Goal: Communication & Community: Answer question/provide support

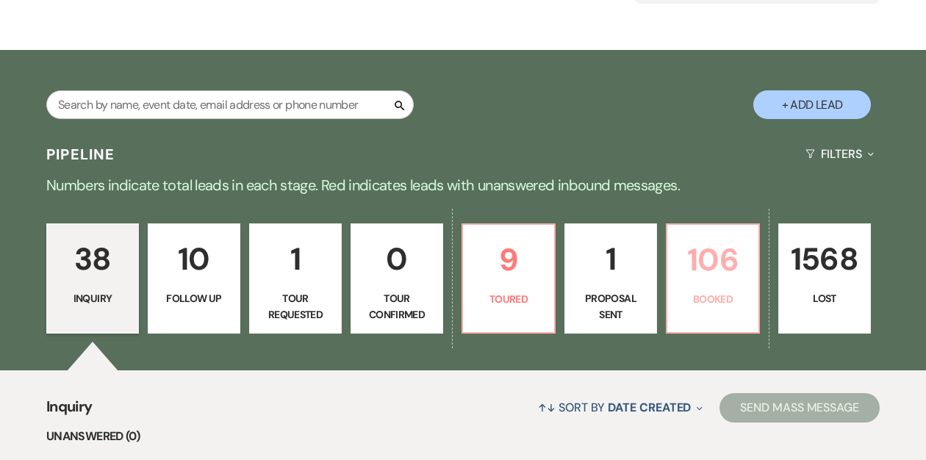
scroll to position [203, 0]
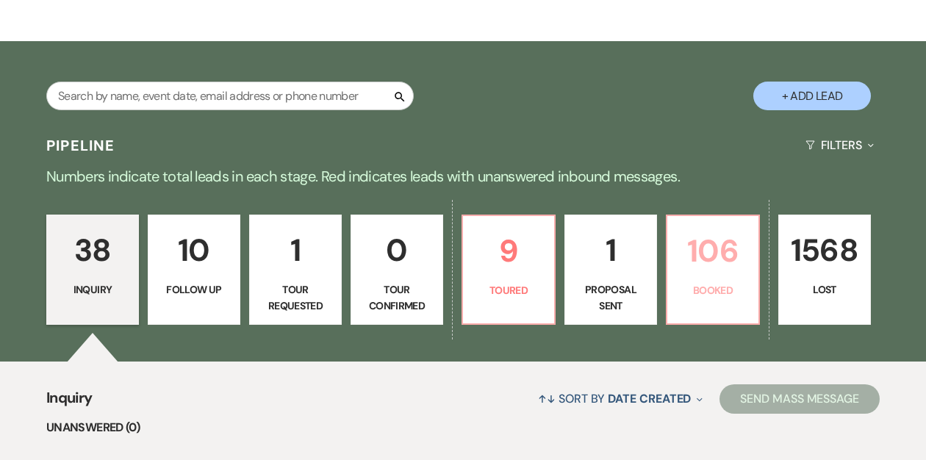
click at [705, 266] on p "106" at bounding box center [712, 250] width 73 height 49
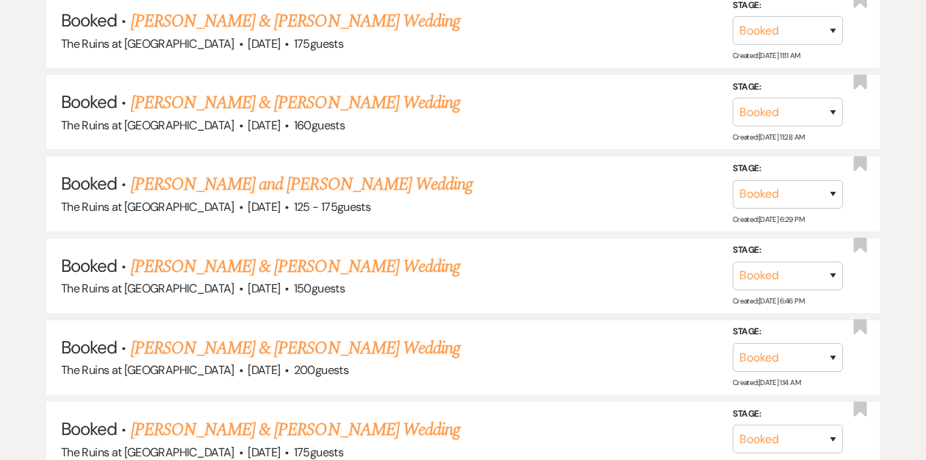
scroll to position [1183, 0]
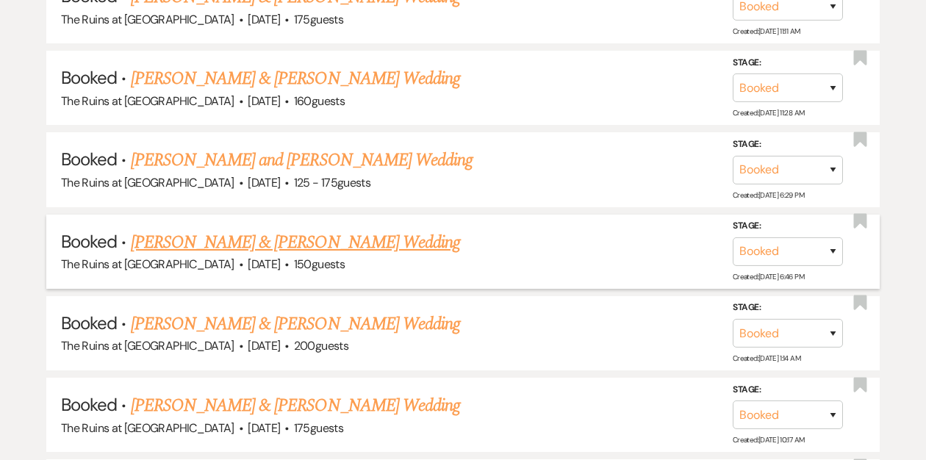
click at [387, 237] on link "[PERSON_NAME] & [PERSON_NAME] Wedding" at bounding box center [295, 242] width 329 height 26
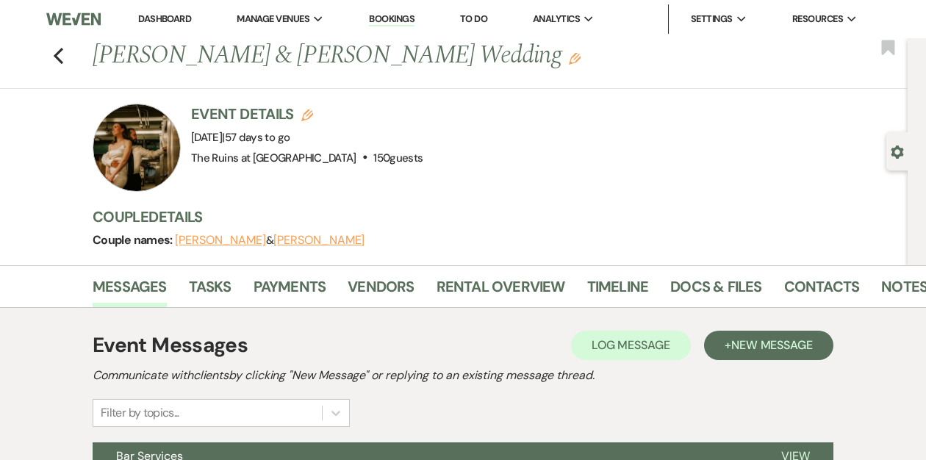
scroll to position [5, 0]
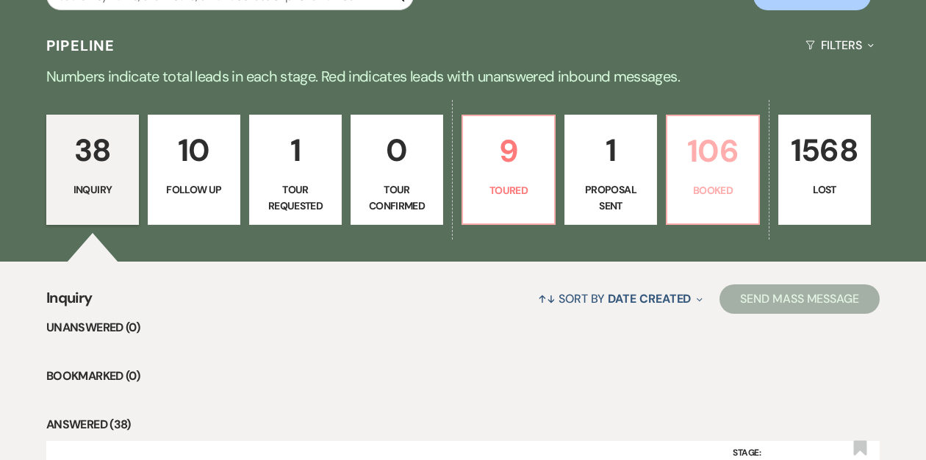
click at [689, 172] on p "106" at bounding box center [712, 150] width 73 height 49
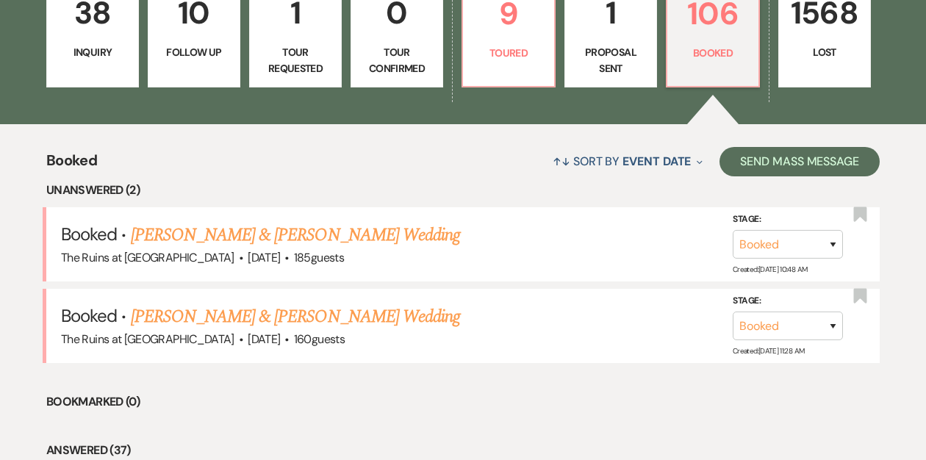
scroll to position [459, 0]
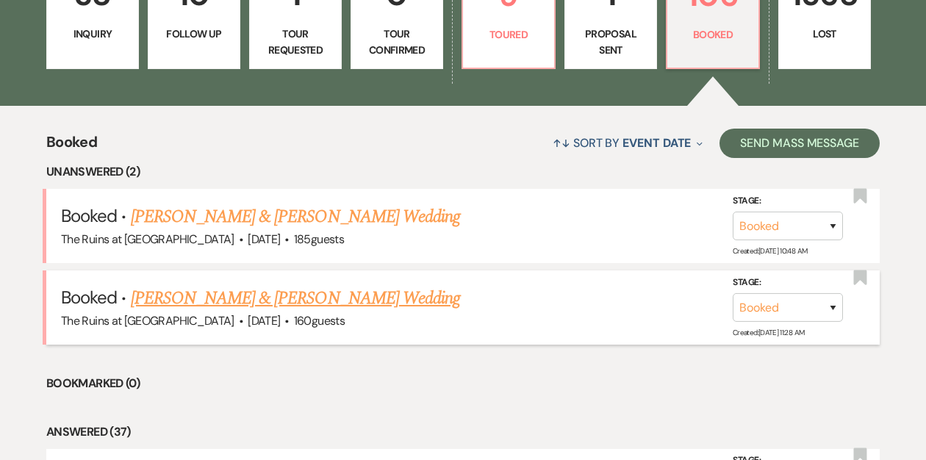
click at [241, 301] on link "[PERSON_NAME] & [PERSON_NAME] Wedding" at bounding box center [295, 298] width 329 height 26
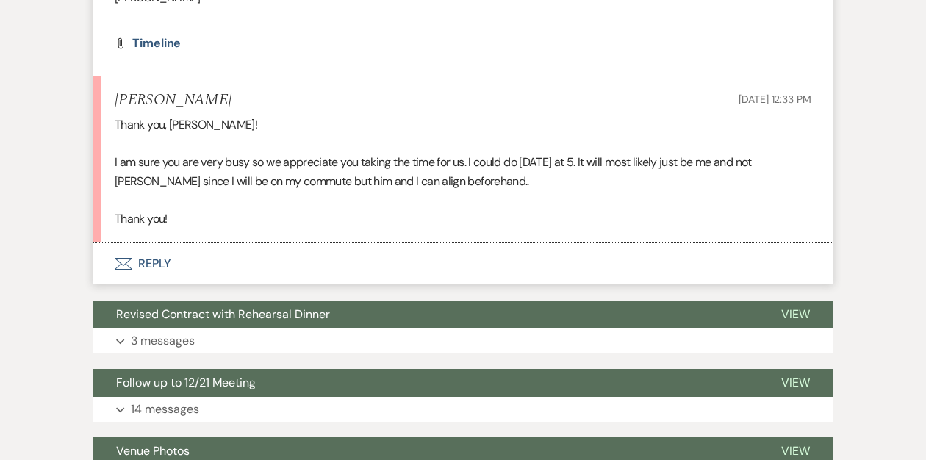
scroll to position [7164, 0]
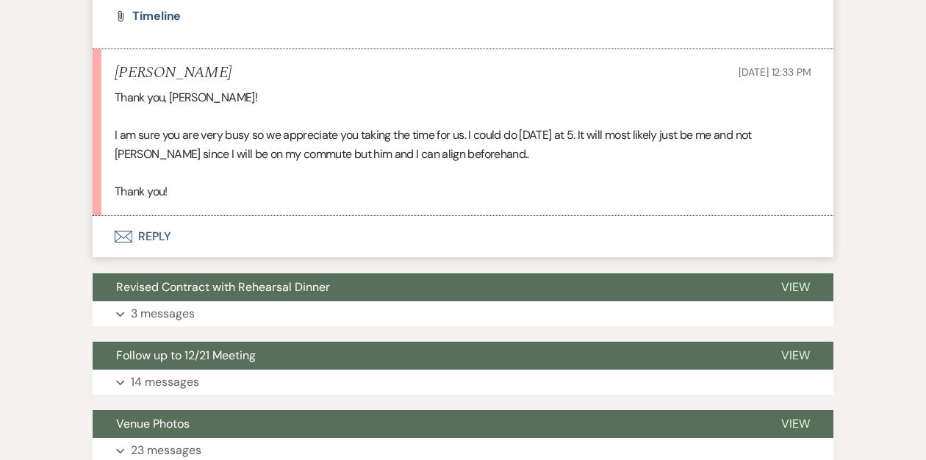
click at [152, 236] on button "Envelope Reply" at bounding box center [463, 236] width 741 height 41
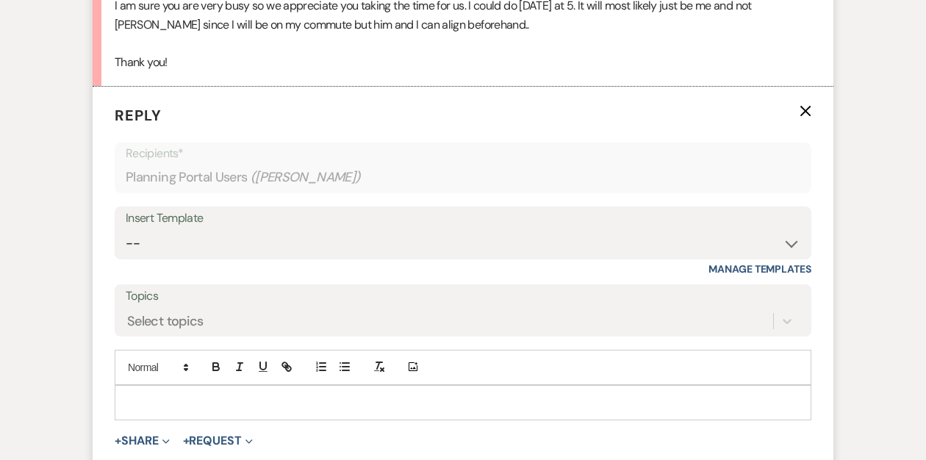
scroll to position [7302, 0]
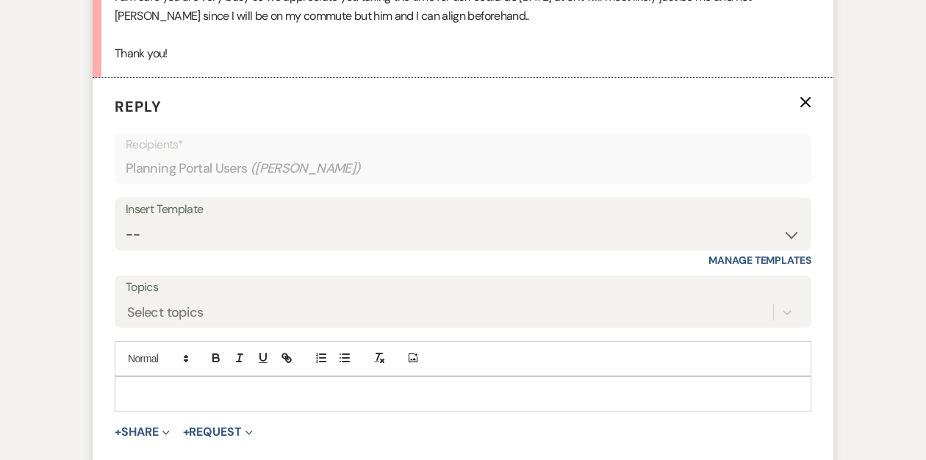
click at [149, 381] on div at bounding box center [462, 394] width 695 height 34
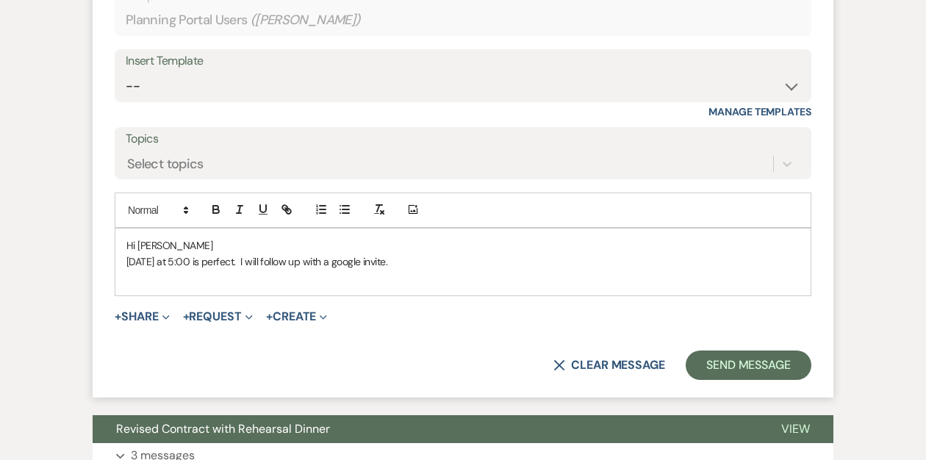
scroll to position [7464, 0]
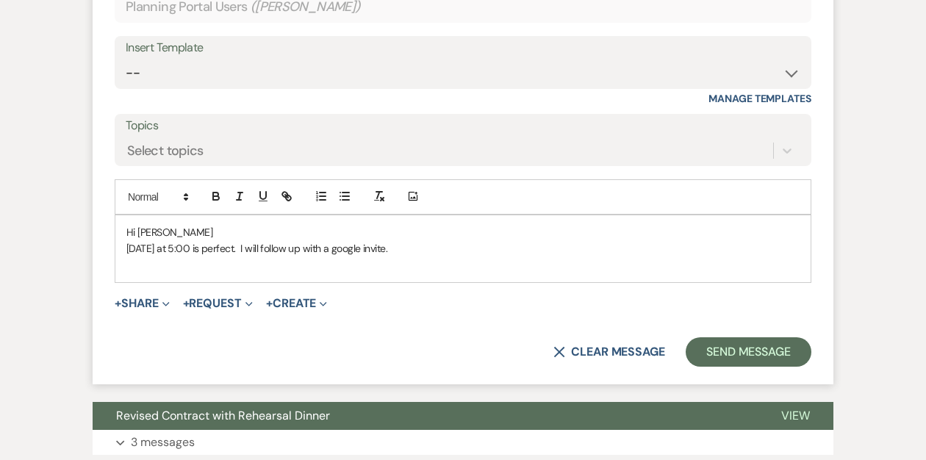
click at [404, 249] on p "Tuesday at 5:00 is perfect. I will follow up with a google invite." at bounding box center [462, 248] width 673 height 16
drag, startPoint x: 429, startPoint y: 248, endPoint x: 444, endPoint y: 259, distance: 17.9
click at [444, 259] on div "Hi Rachel Tuesday at 5:00 is perfect. I will follow up with a google invite sho…" at bounding box center [462, 248] width 695 height 67
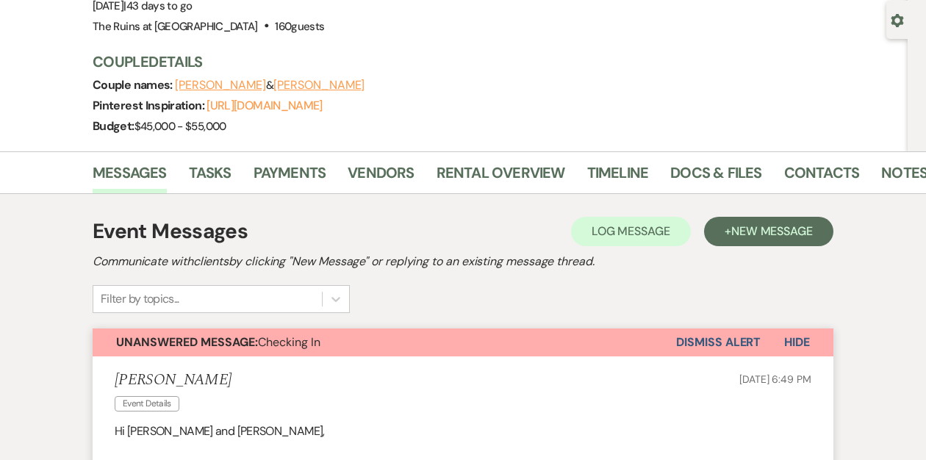
scroll to position [136, 0]
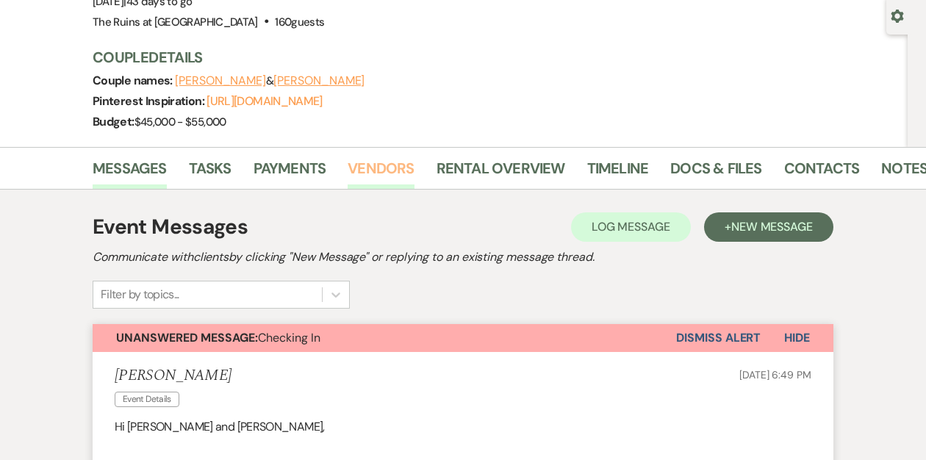
click at [399, 167] on link "Vendors" at bounding box center [381, 173] width 66 height 32
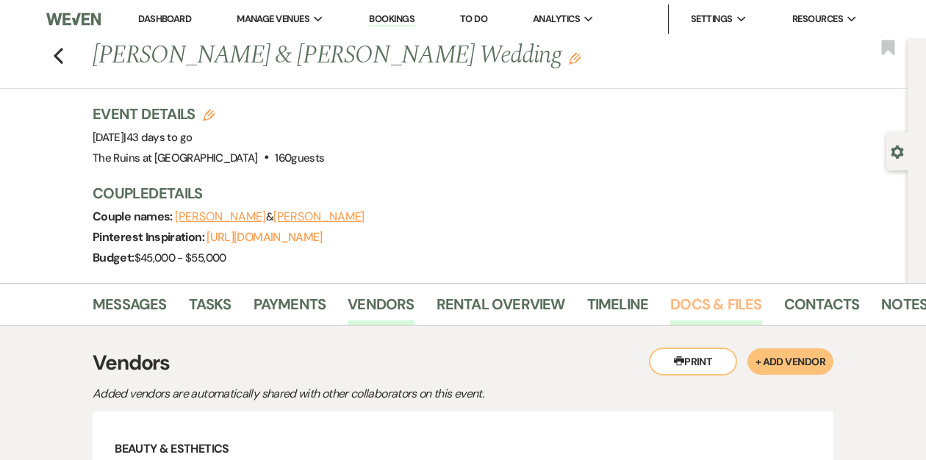
click at [731, 307] on link "Docs & Files" at bounding box center [715, 309] width 91 height 32
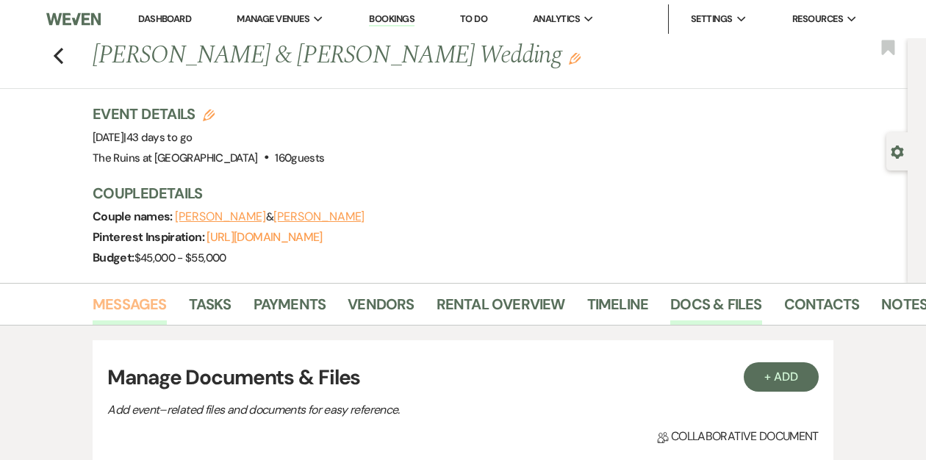
click at [139, 304] on link "Messages" at bounding box center [130, 309] width 74 height 32
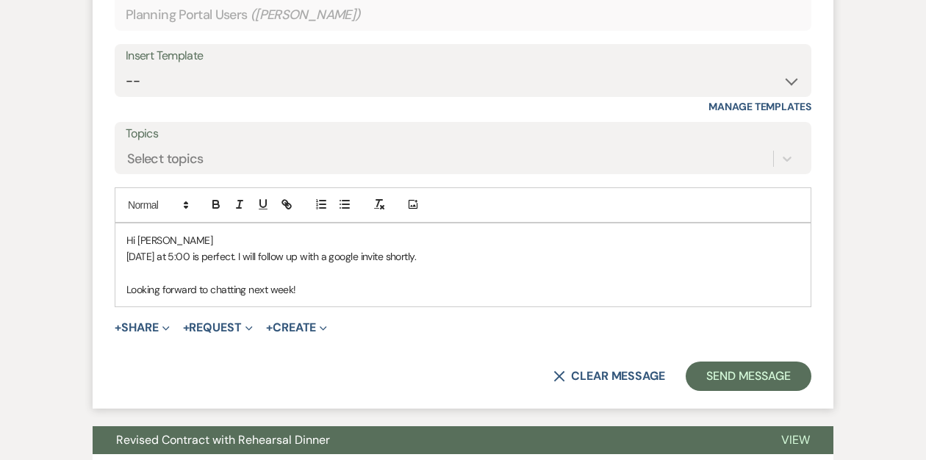
scroll to position [7459, 0]
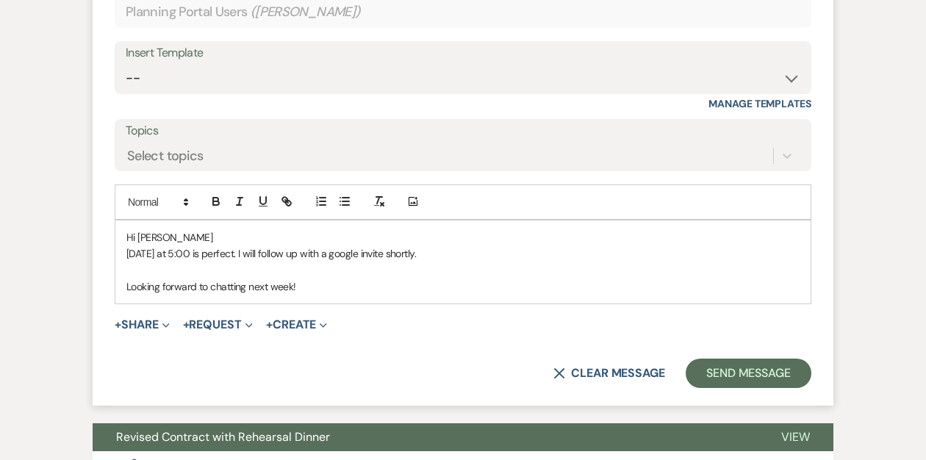
click at [315, 282] on p "Looking forward to chatting next week!" at bounding box center [462, 287] width 673 height 16
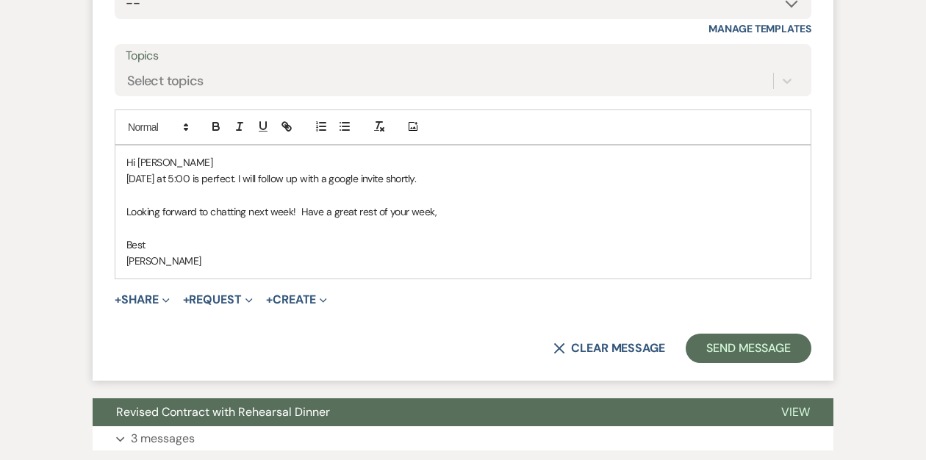
scroll to position [7535, 0]
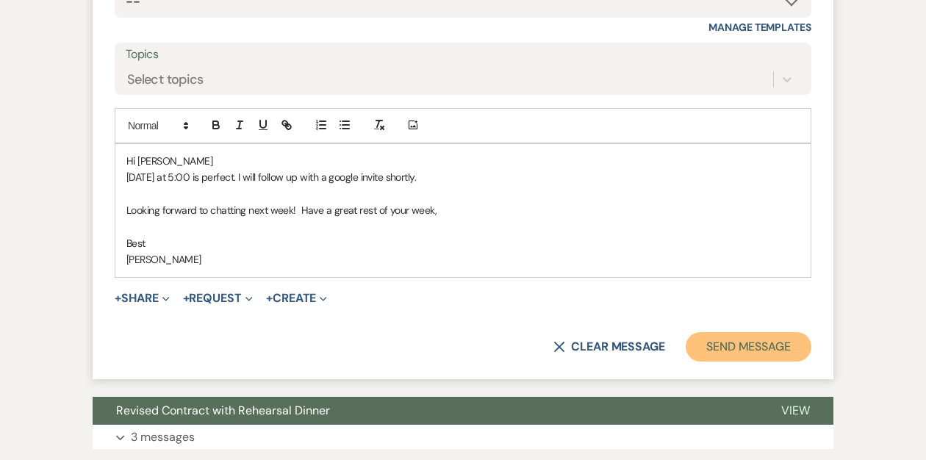
click at [768, 341] on button "Send Message" at bounding box center [749, 346] width 126 height 29
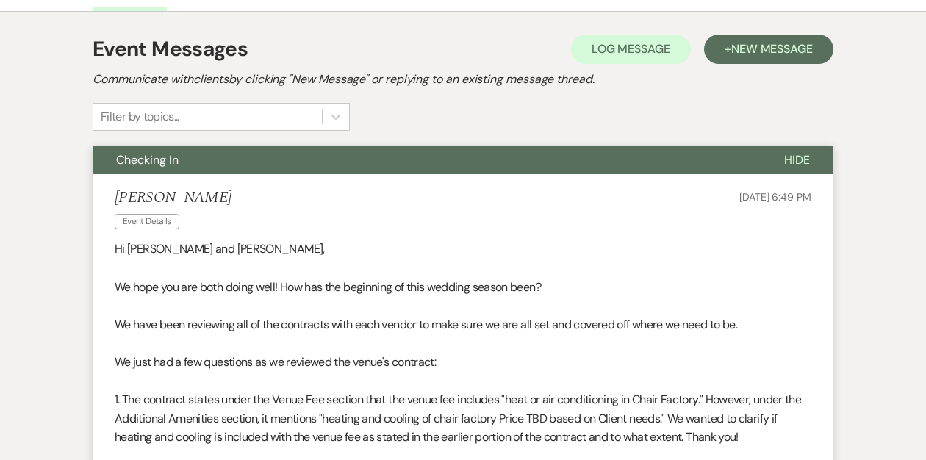
scroll to position [0, 0]
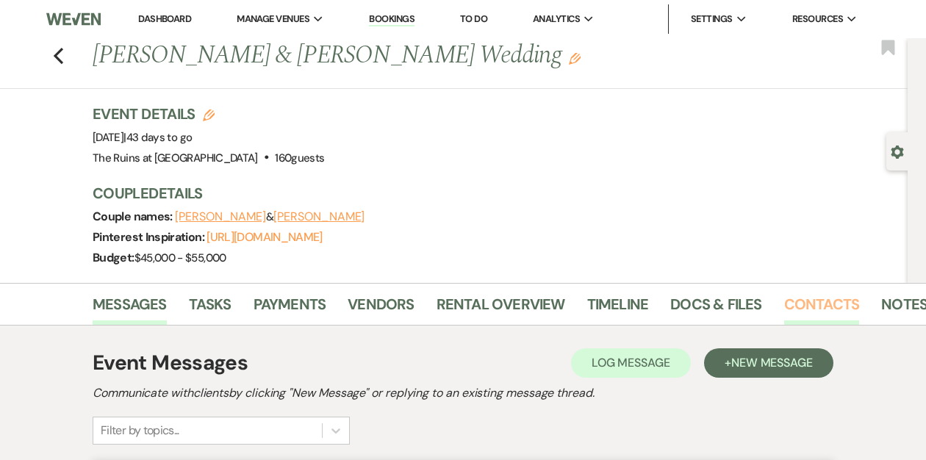
click at [813, 304] on link "Contacts" at bounding box center [822, 309] width 76 height 32
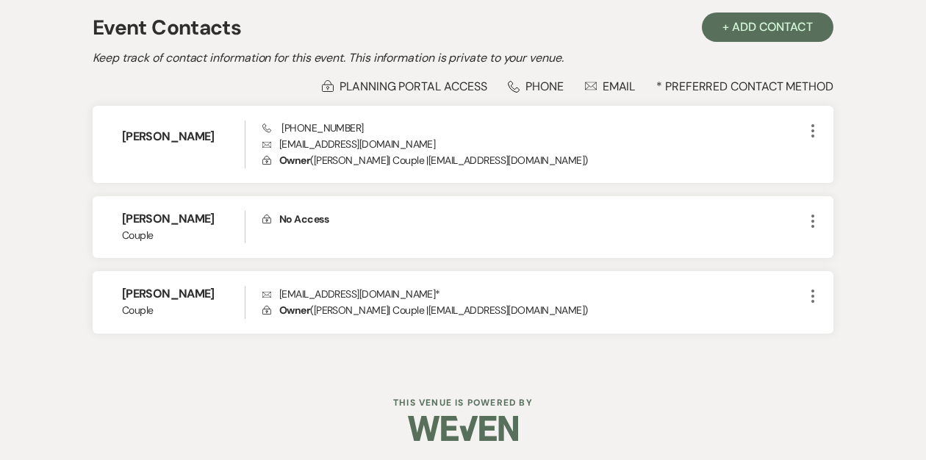
scroll to position [337, 0]
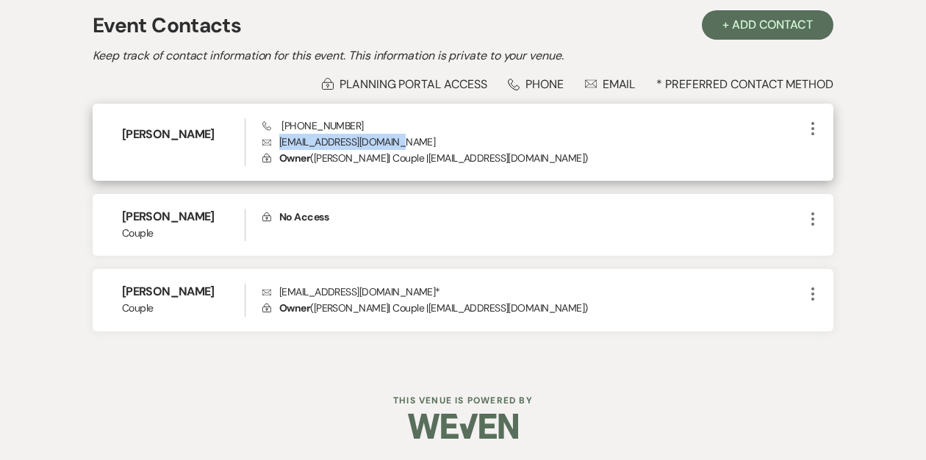
drag, startPoint x: 405, startPoint y: 140, endPoint x: 279, endPoint y: 141, distance: 125.7
click at [279, 141] on p "Envelope rachelandclem@gmail.com" at bounding box center [533, 142] width 542 height 16
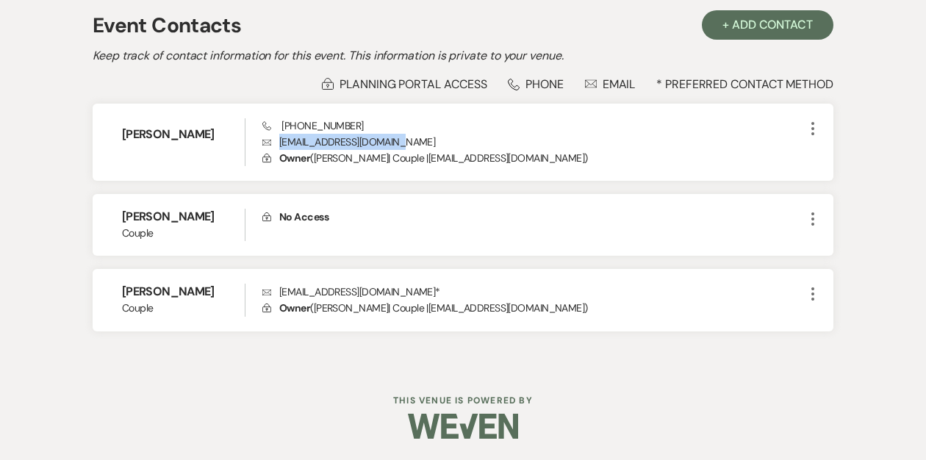
copy p "rachelandclem@gmail.com"
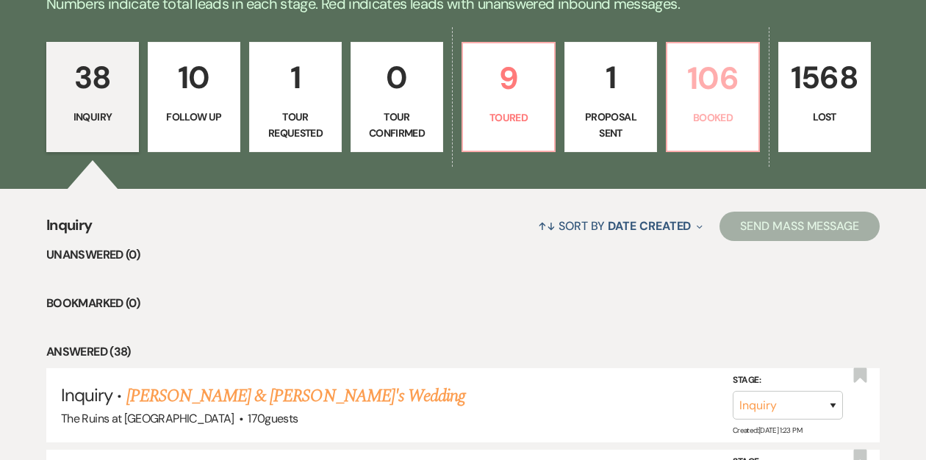
click at [727, 112] on p "Booked" at bounding box center [712, 118] width 73 height 16
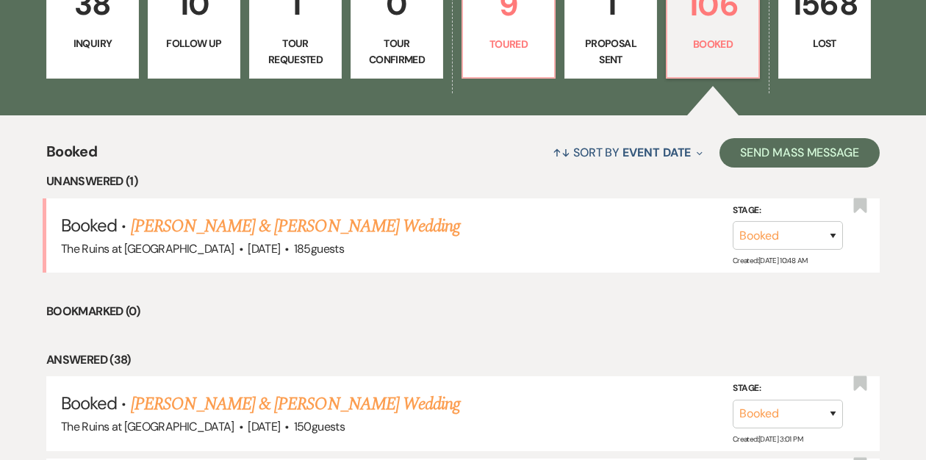
scroll to position [529, 0]
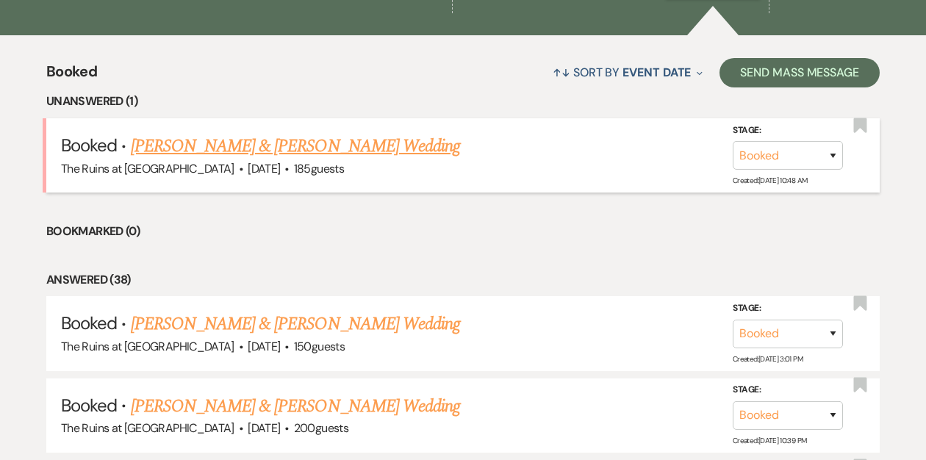
click at [232, 150] on link "[PERSON_NAME] & [PERSON_NAME] Wedding" at bounding box center [295, 146] width 329 height 26
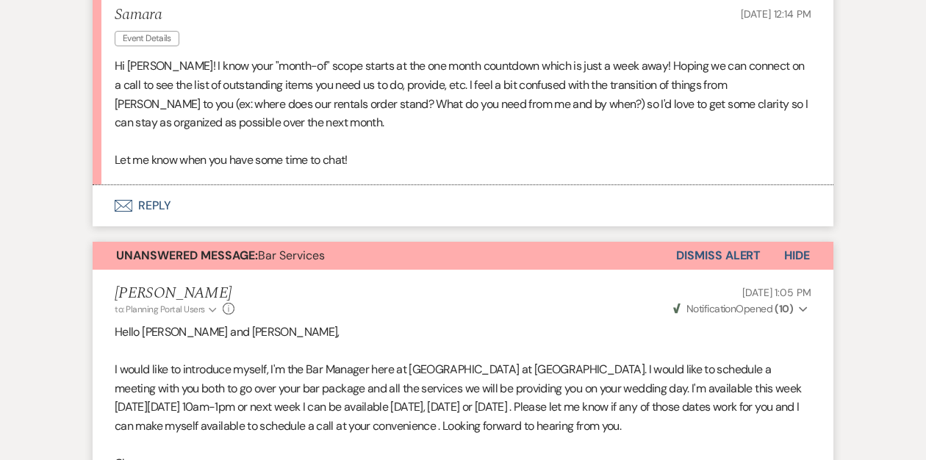
scroll to position [462, 0]
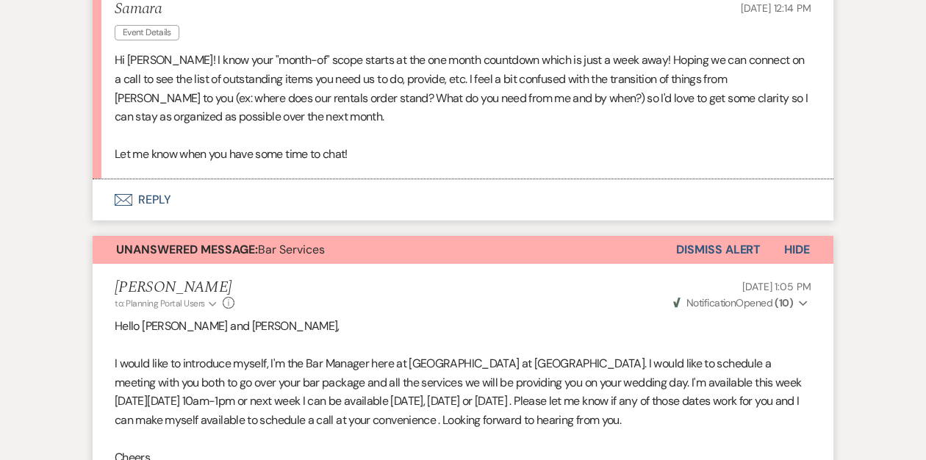
click at [157, 198] on button "Envelope Reply" at bounding box center [463, 199] width 741 height 41
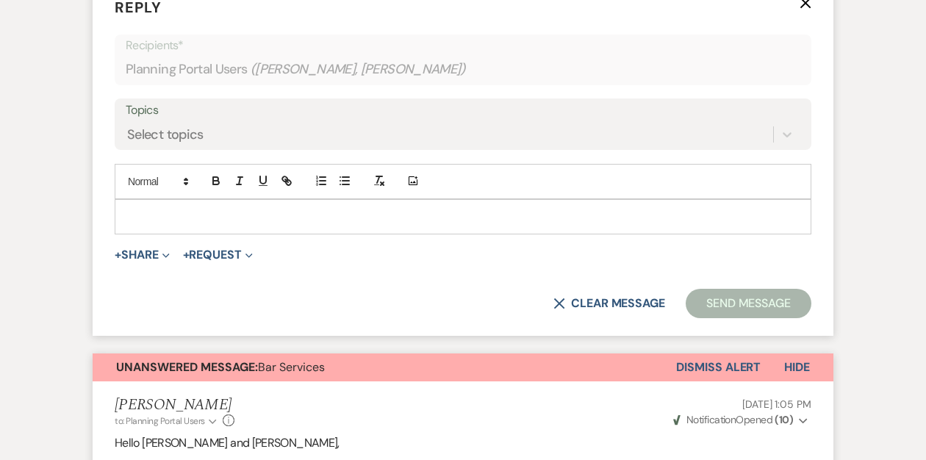
scroll to position [741, 0]
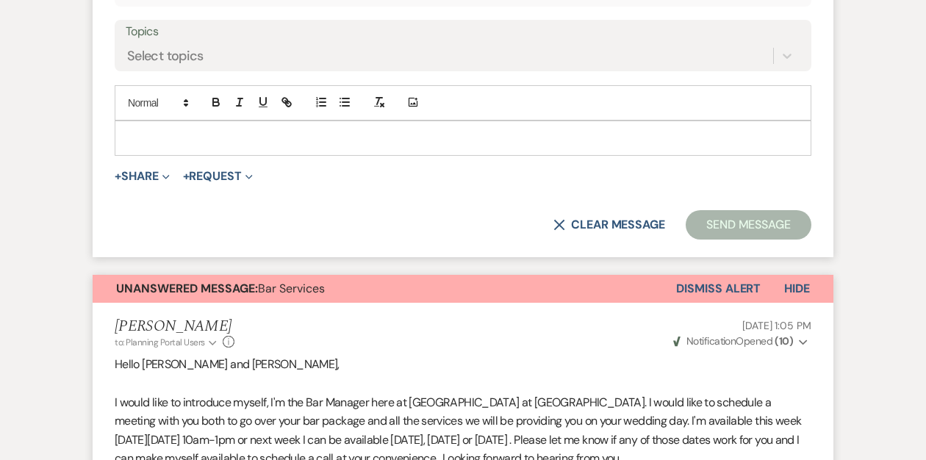
click at [137, 146] on p at bounding box center [462, 138] width 673 height 16
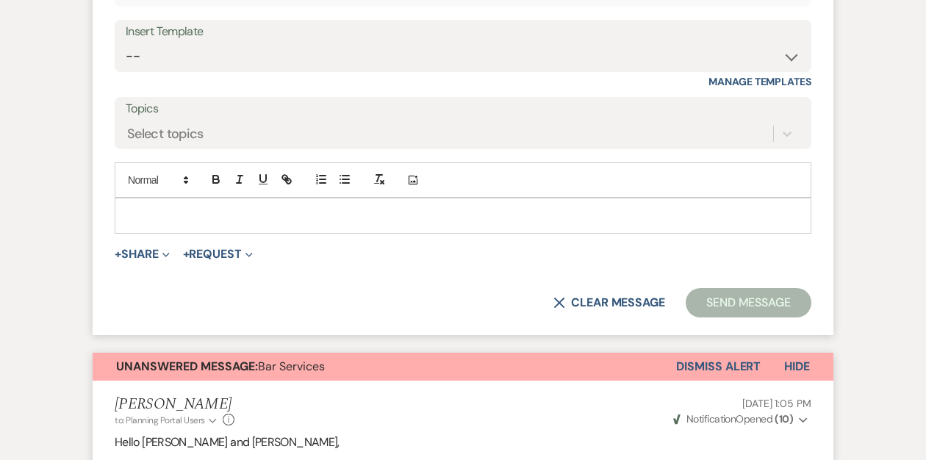
paste div
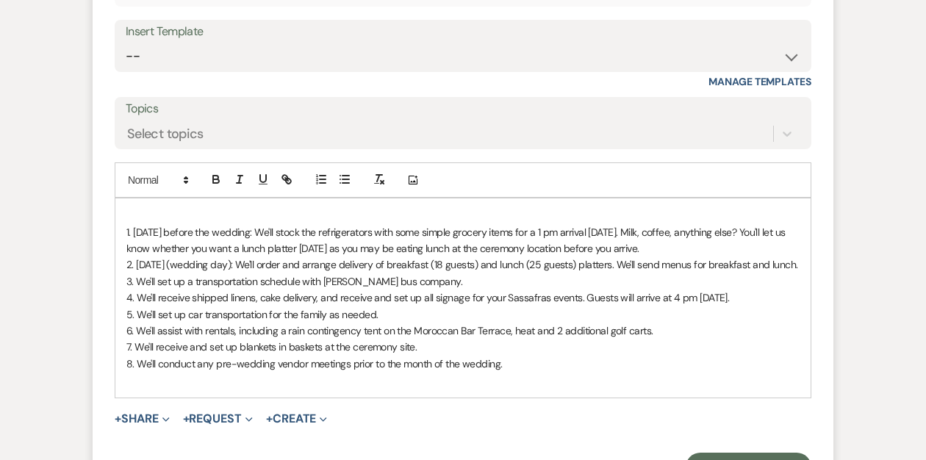
click at [172, 207] on p at bounding box center [462, 215] width 673 height 16
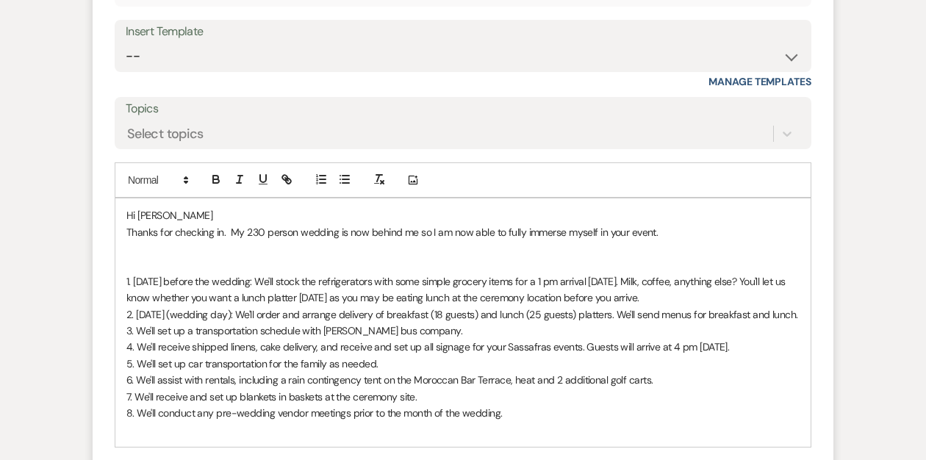
click at [664, 232] on p "Thanks for checking in. My 230 person wedding is now behind me so I am now able…" at bounding box center [462, 232] width 673 height 16
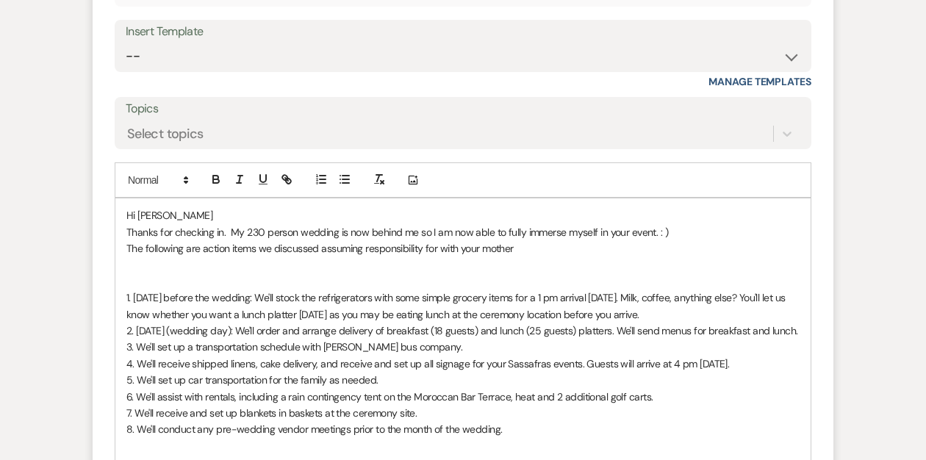
click at [199, 248] on p "The following are action items we discussed assuming responsibility for with yo…" at bounding box center [462, 248] width 673 height 16
drag, startPoint x: 246, startPoint y: 251, endPoint x: 251, endPoint y: 259, distance: 9.9
click at [251, 259] on div "Hi [PERSON_NAME] Thanks for checking in. My 230 person wedding is now behind me…" at bounding box center [462, 330] width 695 height 265
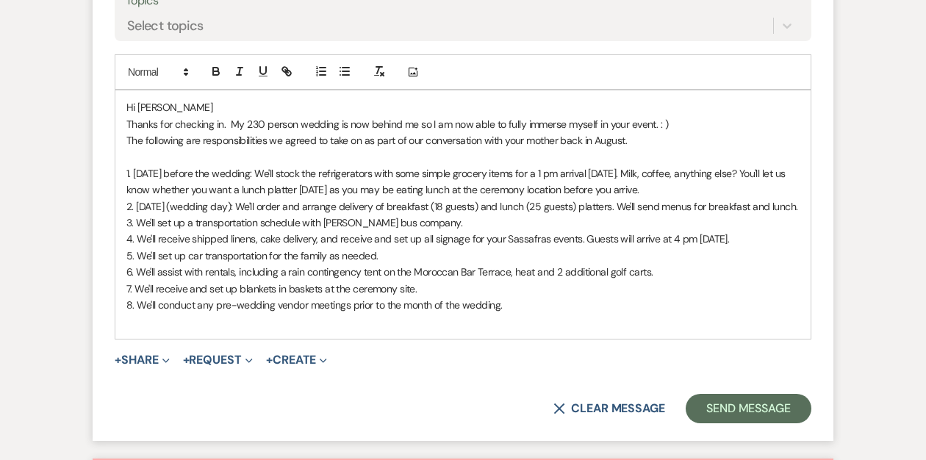
scroll to position [846, 0]
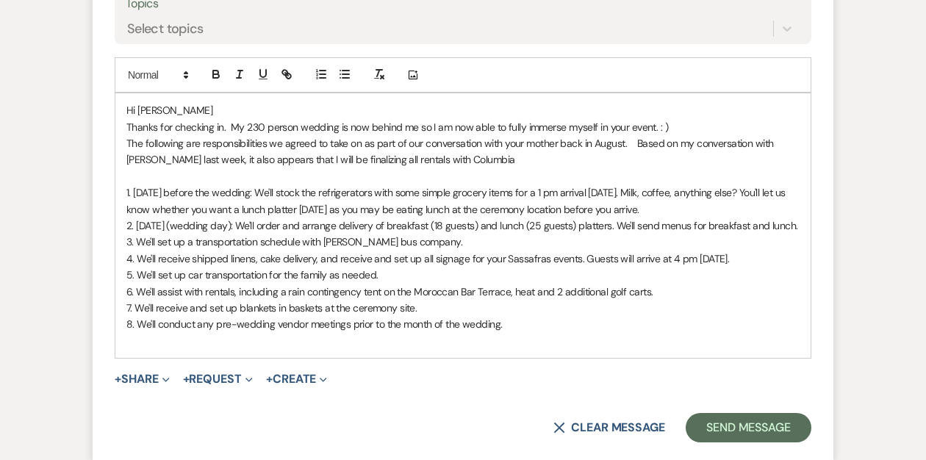
click at [329, 159] on p "The following are responsibilities we agreed to take on as part of our conversa…" at bounding box center [462, 151] width 673 height 33
click at [417, 159] on p "The following are responsibilities we agreed to take on as part of our conversa…" at bounding box center [462, 151] width 673 height 33
click at [240, 159] on p "The following are responsibilities we agreed to take on as part of our conversa…" at bounding box center [462, 151] width 673 height 33
click at [507, 159] on p "The following are responsibilities we agreed to take on as part of our conversa…" at bounding box center [462, 151] width 673 height 33
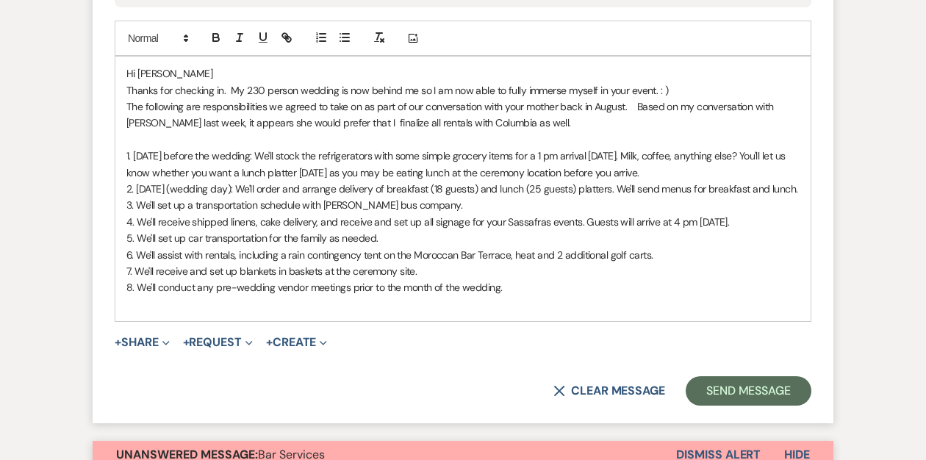
scroll to position [902, 0]
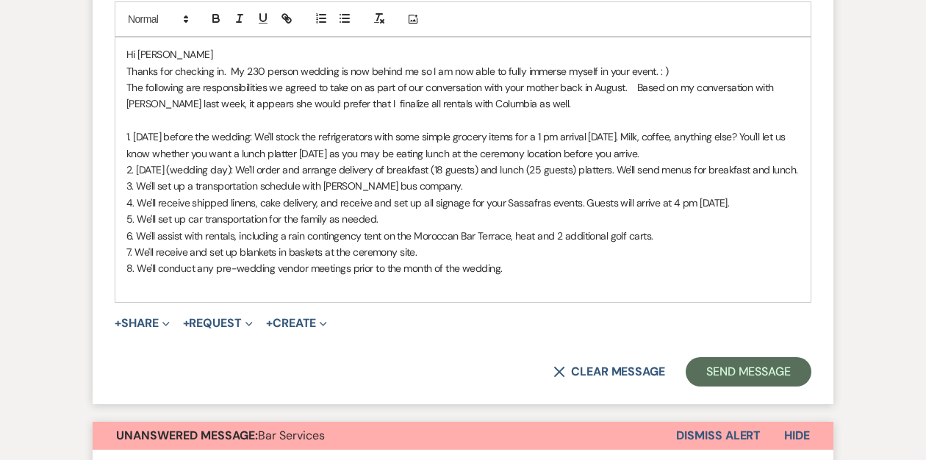
click at [519, 276] on p "8. We'll conduct any pre-wedding vendor meetings prior to the month of the wedd…" at bounding box center [462, 268] width 673 height 16
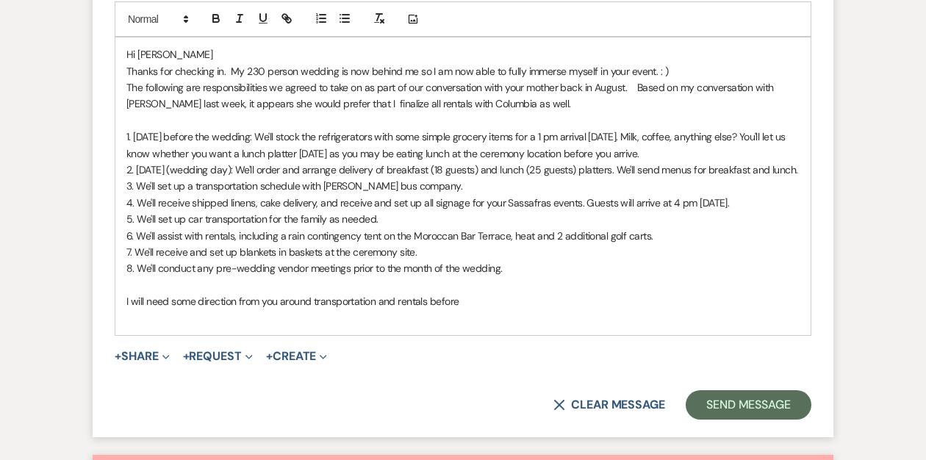
click at [314, 309] on p "I will need some direction from you around transportation and rentals before" at bounding box center [462, 301] width 673 height 16
click at [533, 309] on p "I will need some direction from you around food platters transportation and ren…" at bounding box center [462, 301] width 673 height 16
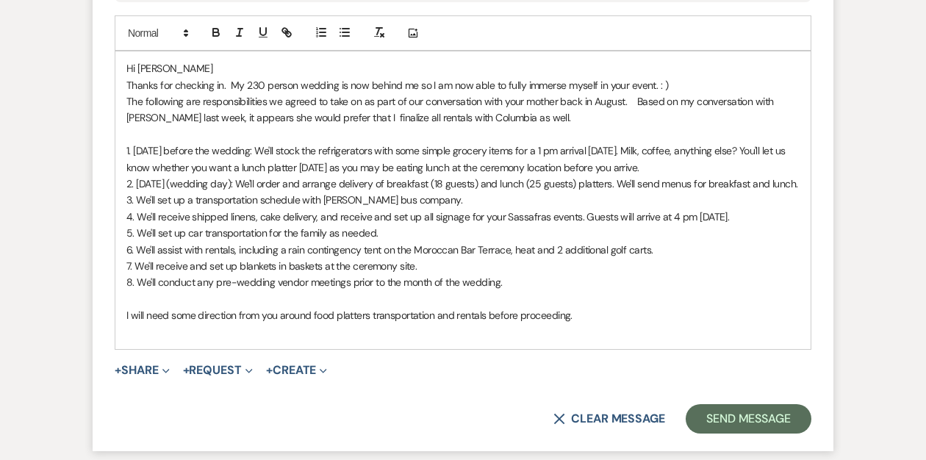
scroll to position [889, 0]
click at [202, 100] on p "The following are responsibilities we agreed to take on as part of our conversa…" at bounding box center [462, 109] width 673 height 33
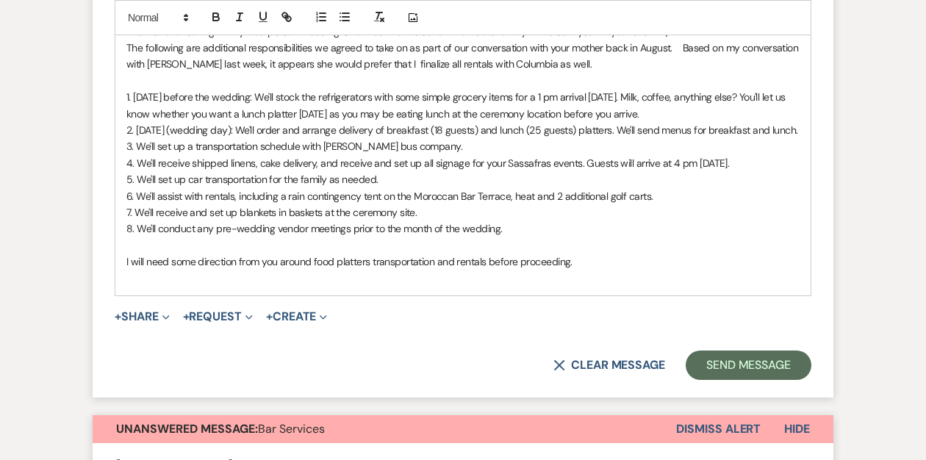
scroll to position [946, 0]
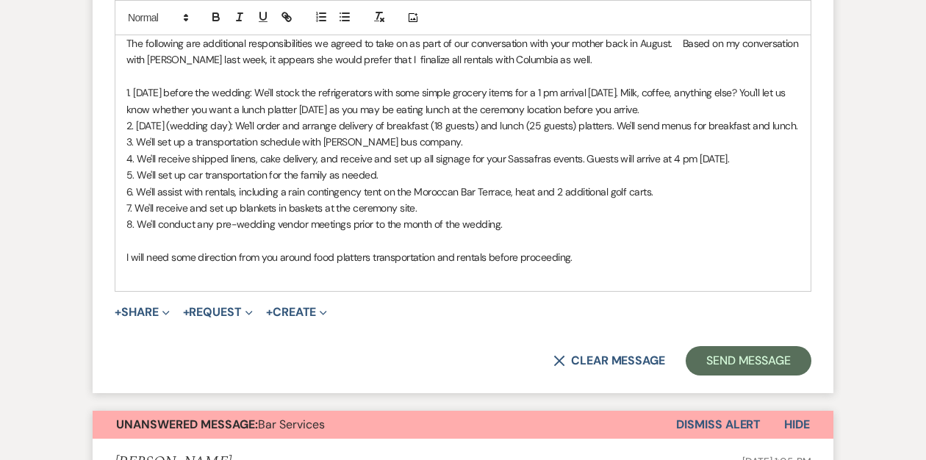
click at [370, 265] on p "I will need some direction from you around food platters transportation and ren…" at bounding box center [462, 257] width 673 height 16
click at [587, 265] on p "I will need some direction from you around food platters, transportation and re…" at bounding box center [462, 257] width 673 height 16
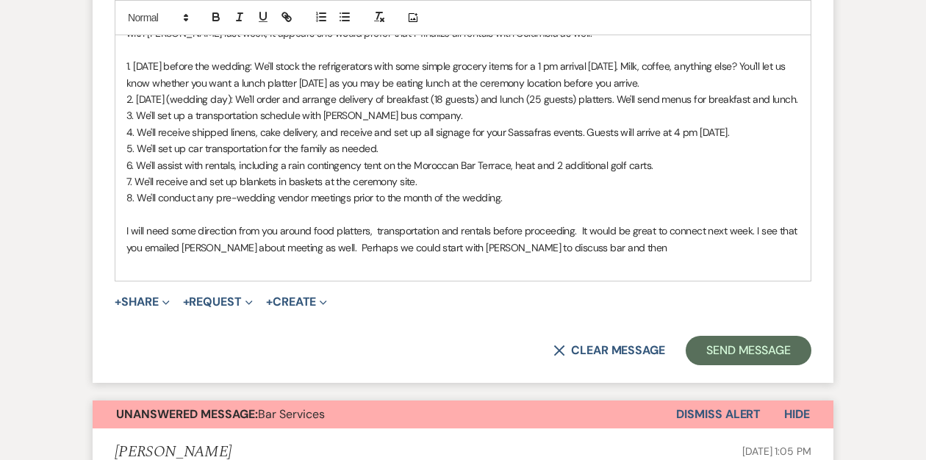
scroll to position [978, 0]
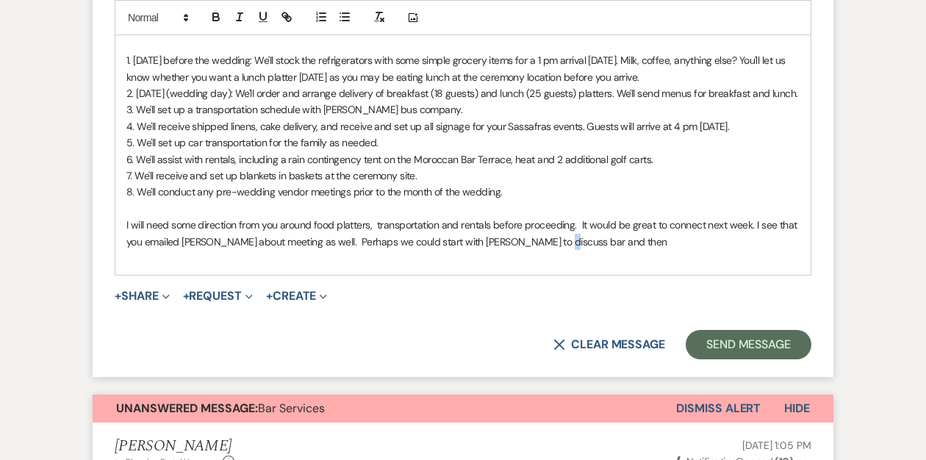
click at [548, 250] on p "I will need some direction from you around food platters, transportation and re…" at bounding box center [462, 233] width 673 height 33
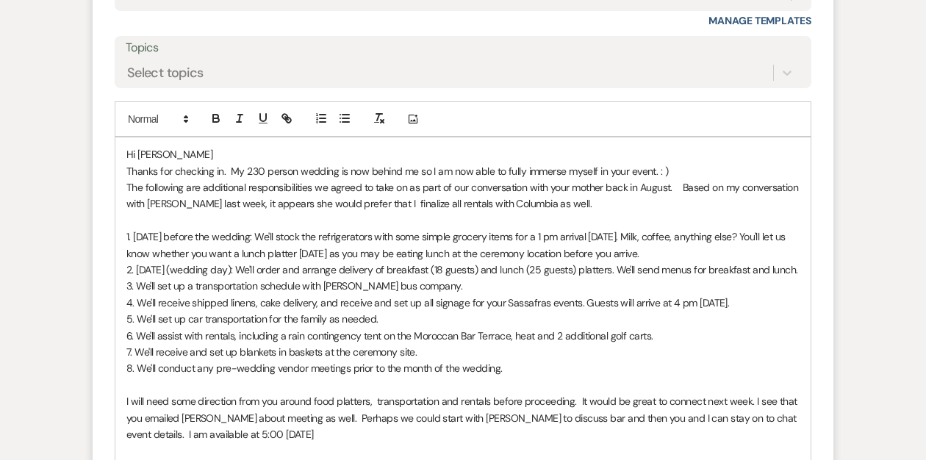
scroll to position [803, 0]
click at [299, 170] on p "Thanks for checking in. My 230 person wedding is now behind me so I am now able…" at bounding box center [462, 170] width 673 height 16
click at [339, 171] on p "Thanks for checking in. My 230 person wedding is now behind me so I am now able…" at bounding box center [462, 170] width 673 height 16
click at [552, 170] on p "Thanks for checking in. My 230 person wedding this past weekend is now behind m…" at bounding box center [462, 170] width 673 height 16
click at [449, 167] on p "Thanks for checking in. My 230 person wedding this past weekend is now behind m…" at bounding box center [462, 170] width 673 height 16
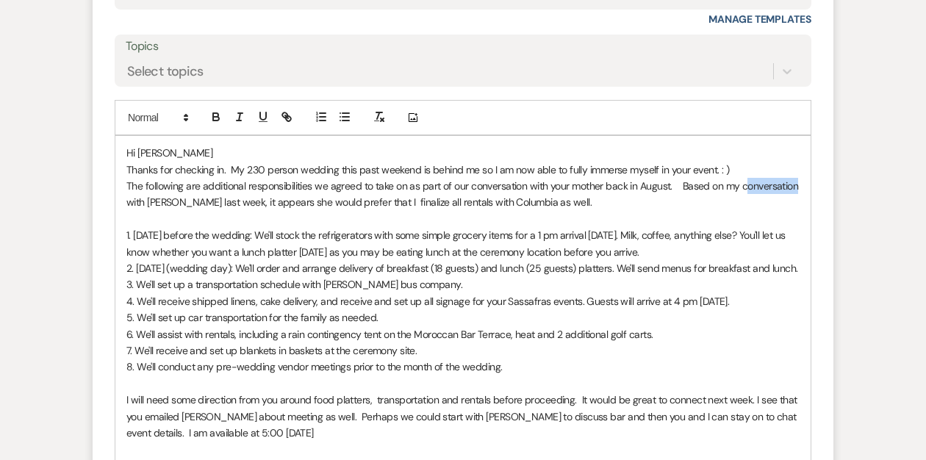
drag, startPoint x: 796, startPoint y: 184, endPoint x: 747, endPoint y: 188, distance: 49.4
click at [747, 190] on p "The following are additional responsibilities we agreed to take on as part of o…" at bounding box center [462, 194] width 673 height 33
click at [359, 201] on p "The following are additional responsibilities we agreed to take on as part of o…" at bounding box center [462, 194] width 673 height 33
drag, startPoint x: 554, startPoint y: 200, endPoint x: 528, endPoint y: 201, distance: 25.7
click at [528, 201] on p "The following are additional responsibilities we agreed to take on as part of o…" at bounding box center [462, 194] width 673 height 33
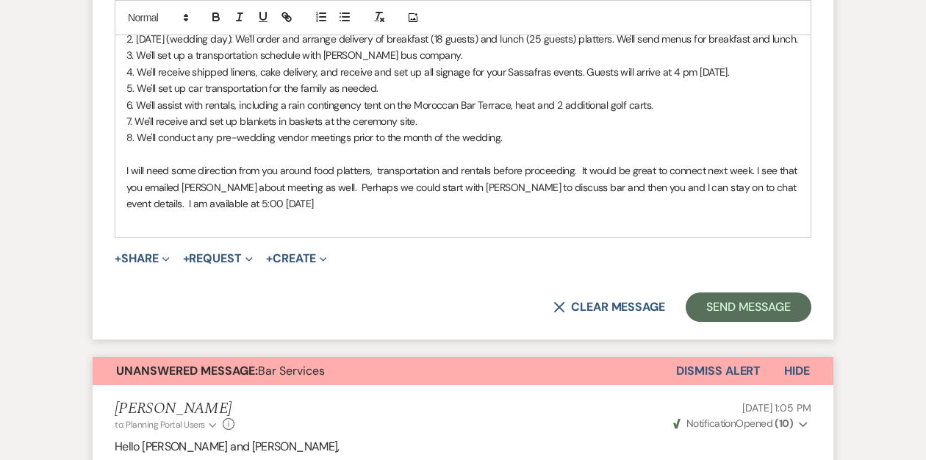
scroll to position [1036, 0]
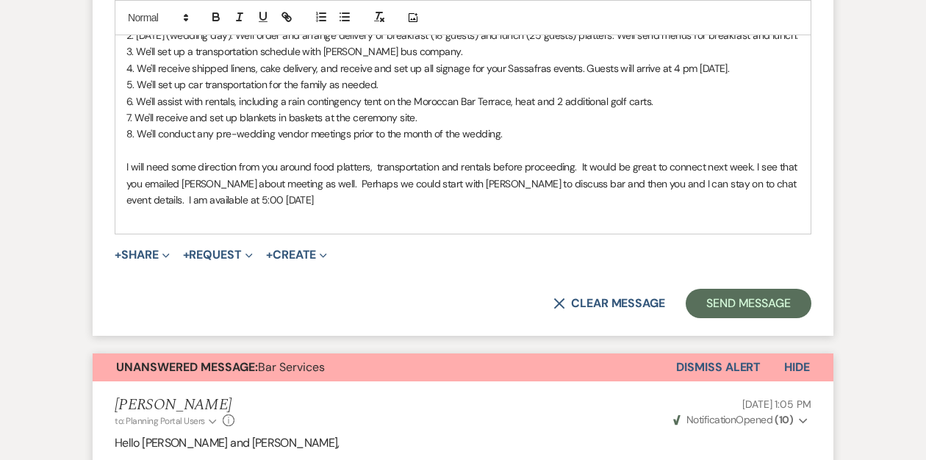
click at [199, 183] on p "I will need some direction from you around food platters, transportation and re…" at bounding box center [462, 183] width 673 height 49
click at [408, 182] on p "I will need some further direction from you around food platters, transportatio…" at bounding box center [462, 183] width 673 height 49
click at [472, 183] on p "I will need some further direction from you around food platters, transportatio…" at bounding box center [462, 183] width 673 height 49
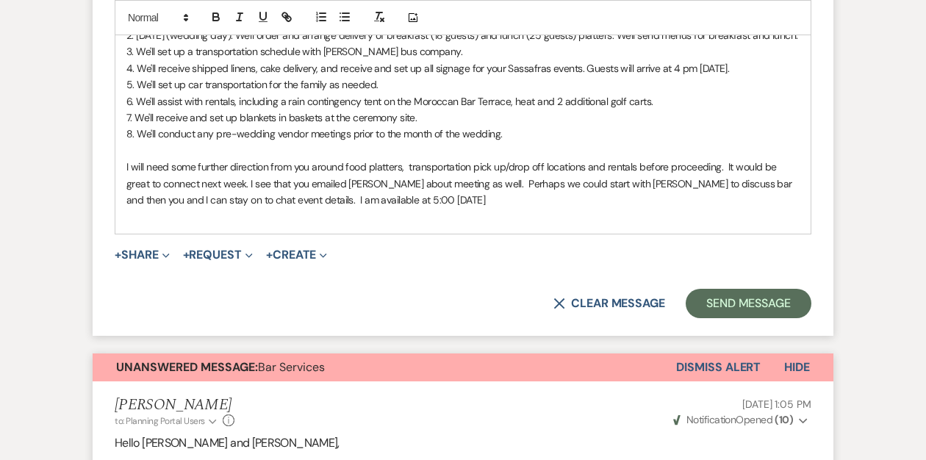
click at [677, 201] on p "I will need some further direction from you around food platters, transportatio…" at bounding box center [462, 183] width 673 height 49
click at [401, 208] on p "I will need some further direction from you around food platters, transportatio…" at bounding box center [462, 183] width 673 height 49
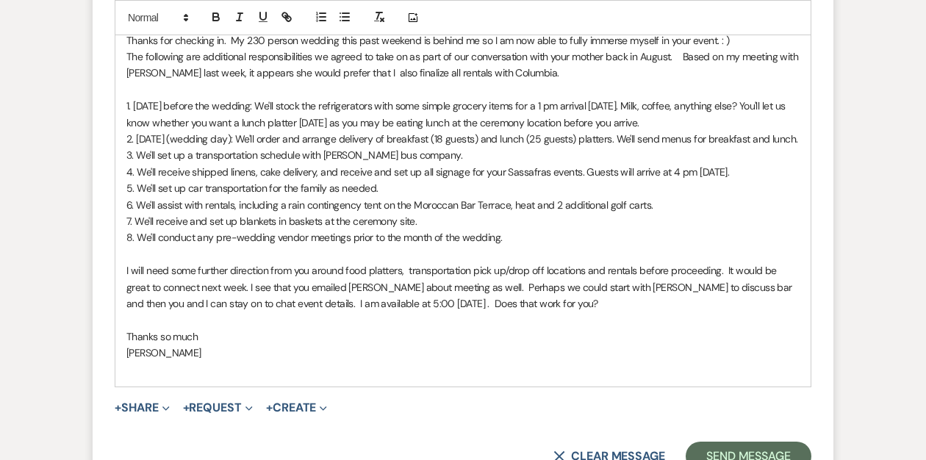
scroll to position [930, 0]
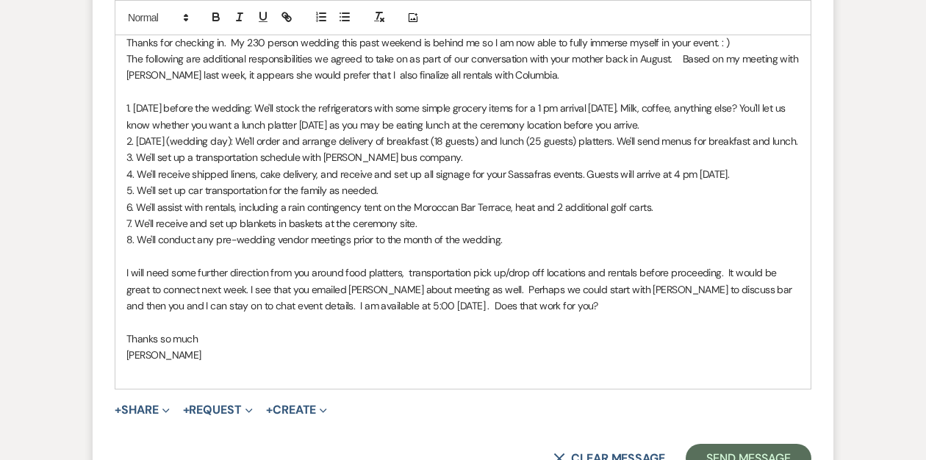
click at [379, 75] on p "The following are additional responsibilities we agreed to take on as part of o…" at bounding box center [462, 67] width 673 height 33
click at [496, 74] on p "The following are additional responsibilities we agreed to take on as part of o…" at bounding box center [462, 67] width 673 height 33
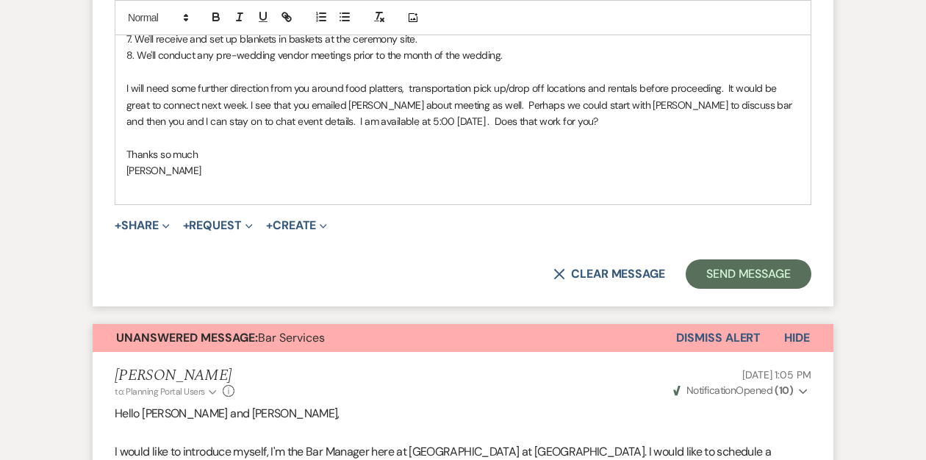
scroll to position [1138, 0]
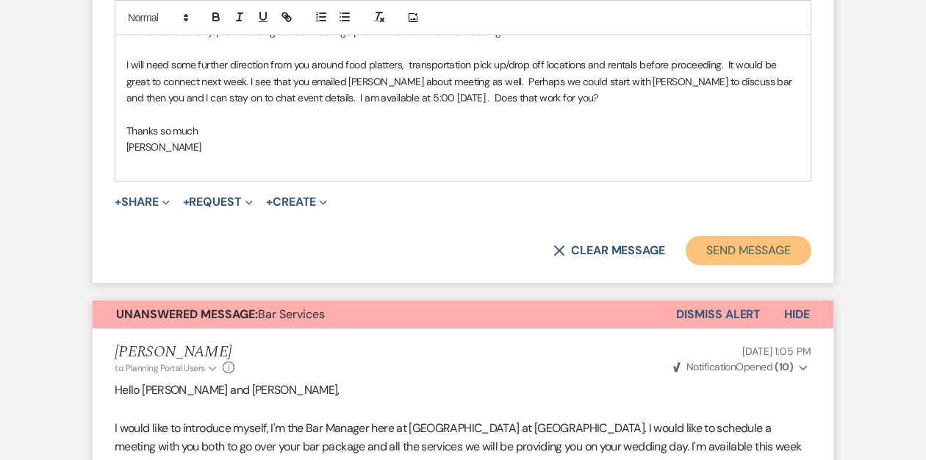
click at [705, 261] on button "Send Message" at bounding box center [749, 250] width 126 height 29
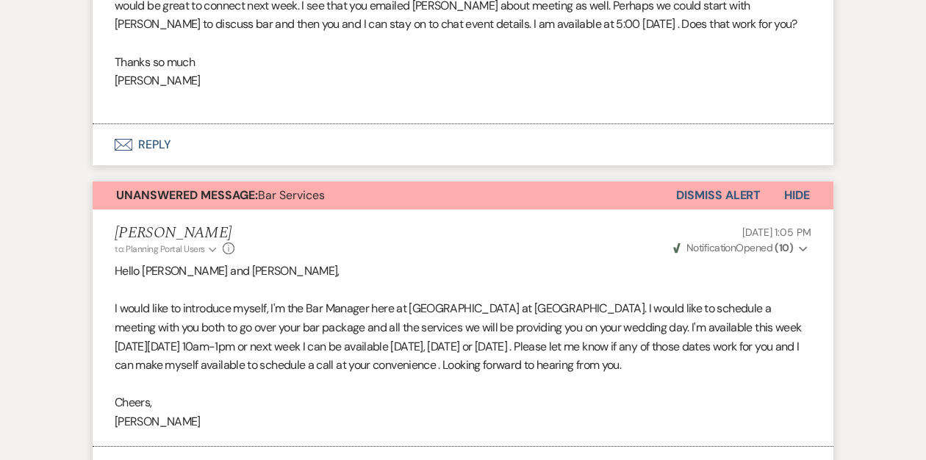
scroll to position [995, 0]
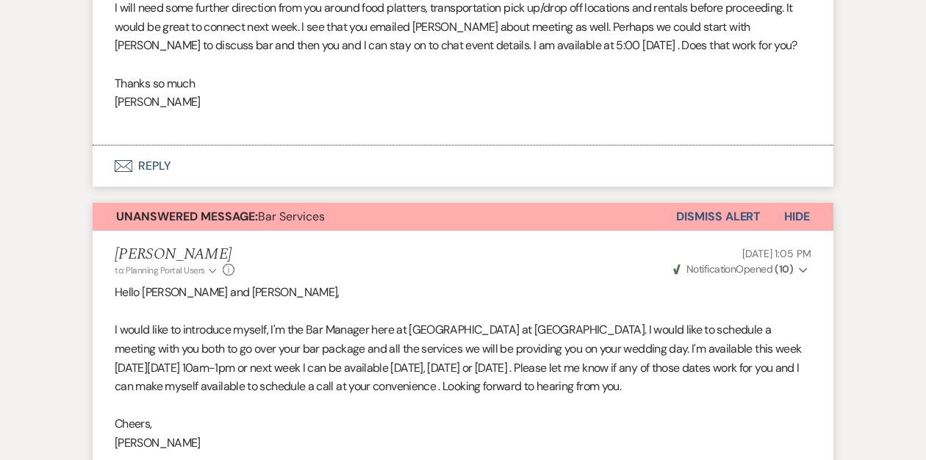
click at [154, 182] on button "Envelope Reply" at bounding box center [463, 166] width 741 height 41
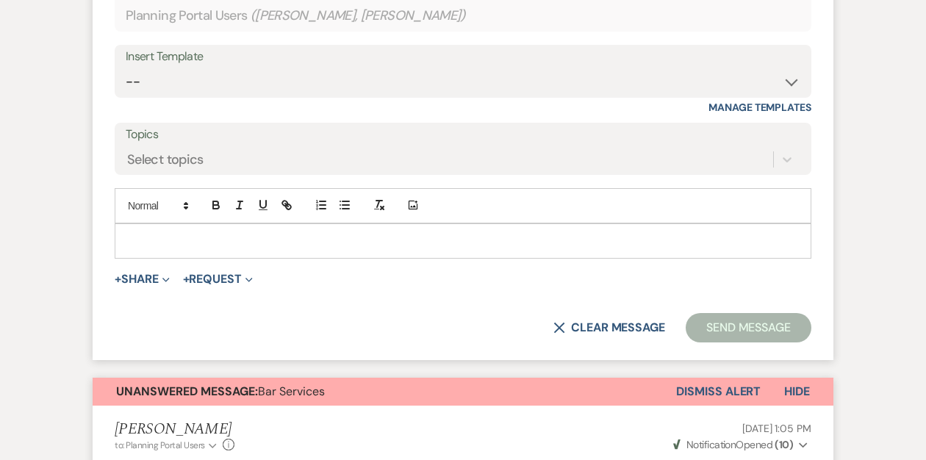
scroll to position [1219, 0]
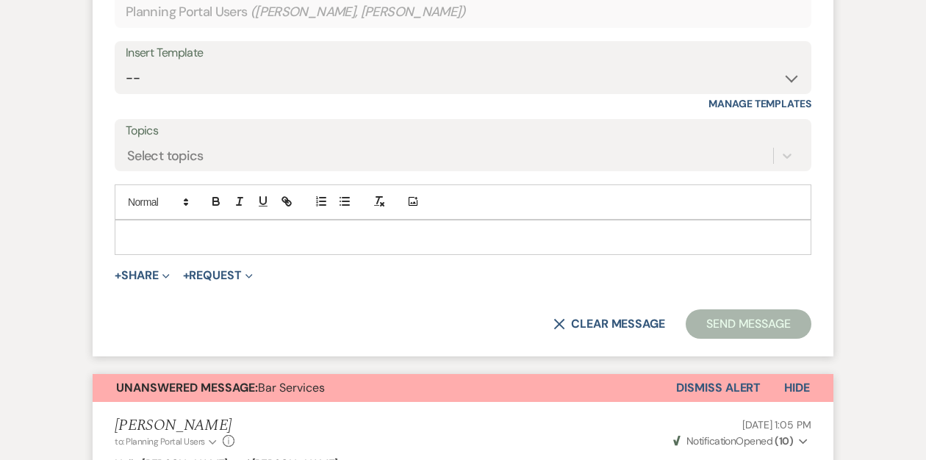
click at [176, 245] on p at bounding box center [462, 237] width 673 height 16
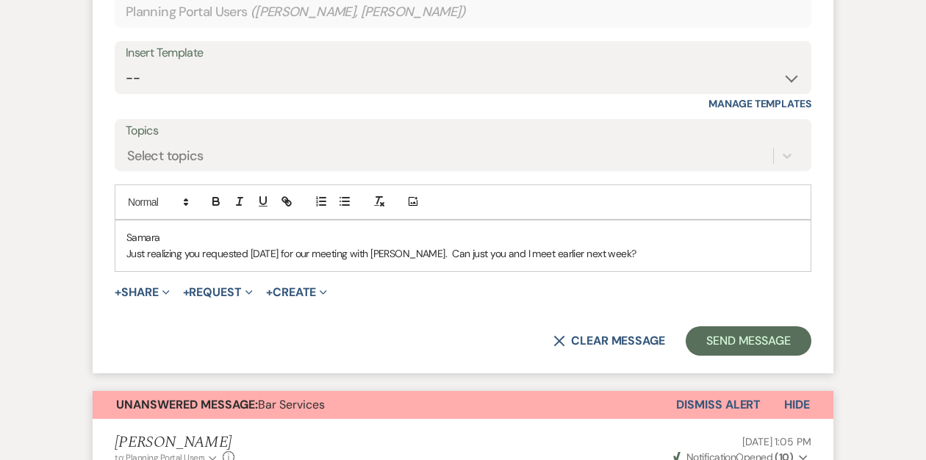
click at [336, 262] on p "Just realizing you requested [DATE] for our meeting with [PERSON_NAME]. Can jus…" at bounding box center [462, 253] width 673 height 16
click at [739, 262] on p "Just realizing you requested [DATE] and NOT [DATE] for our meeting with [PERSON…" at bounding box center [462, 253] width 673 height 16
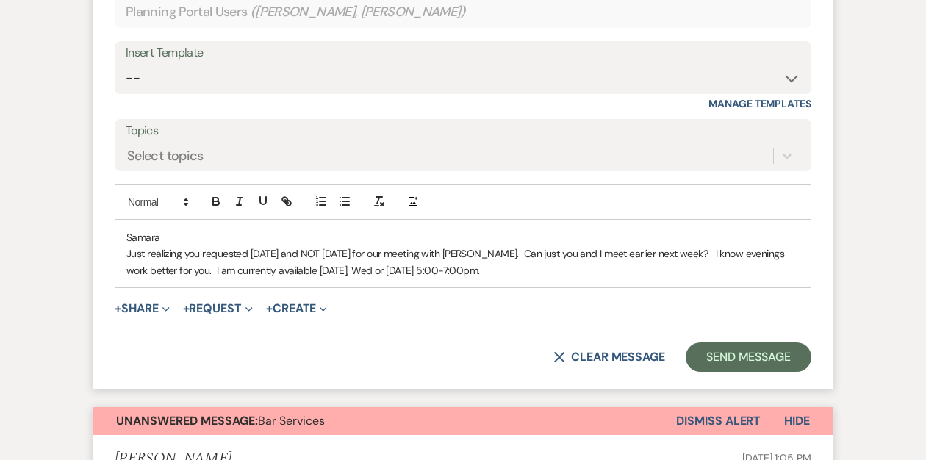
click at [767, 275] on p "Just realizing you requested [DATE] and NOT [DATE] for our meeting with [PERSON…" at bounding box center [462, 261] width 673 height 33
click at [547, 279] on p "Just realizing you requested [DATE] and NOT [DATE] for our meeting with [PERSON…" at bounding box center [462, 261] width 673 height 33
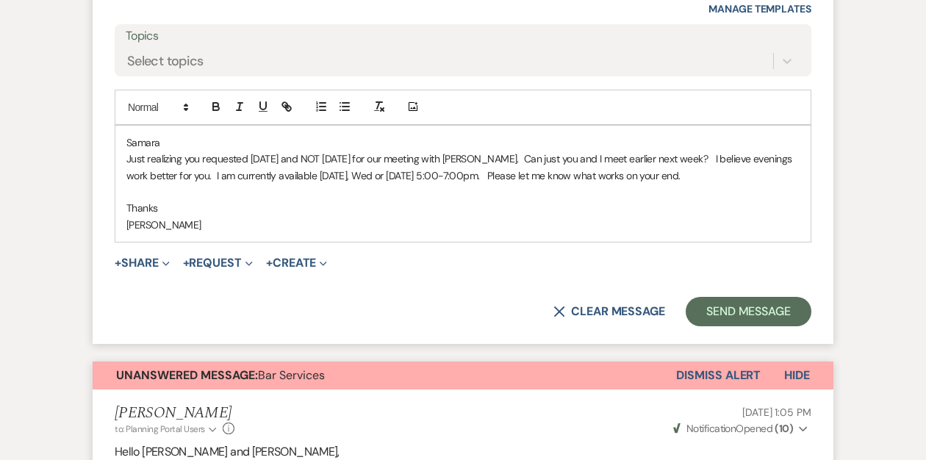
scroll to position [1280, 0]
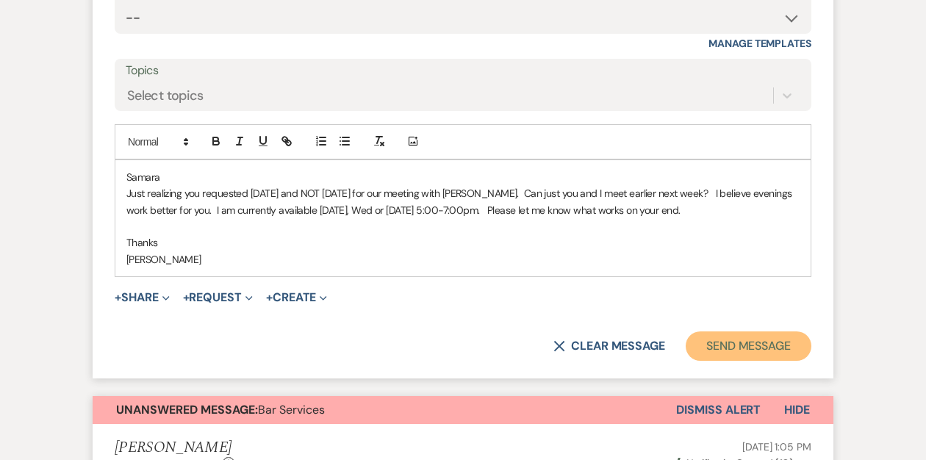
click at [728, 359] on button "Send Message" at bounding box center [749, 345] width 126 height 29
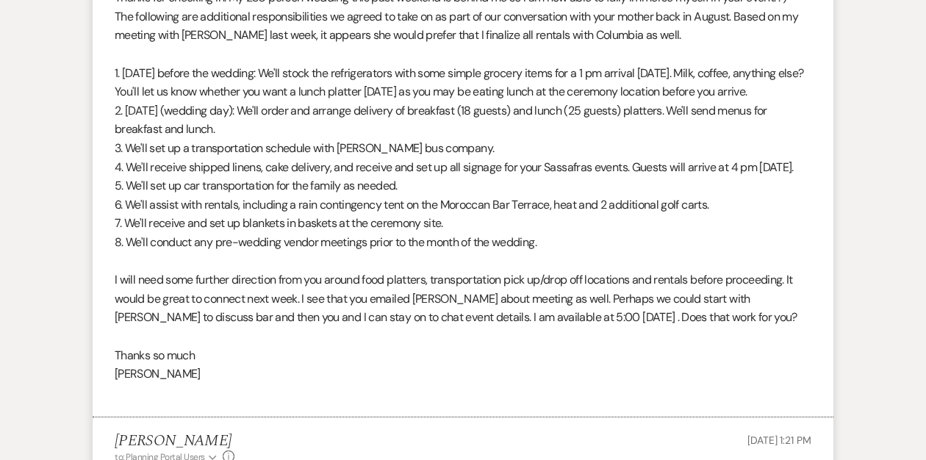
scroll to position [0, 0]
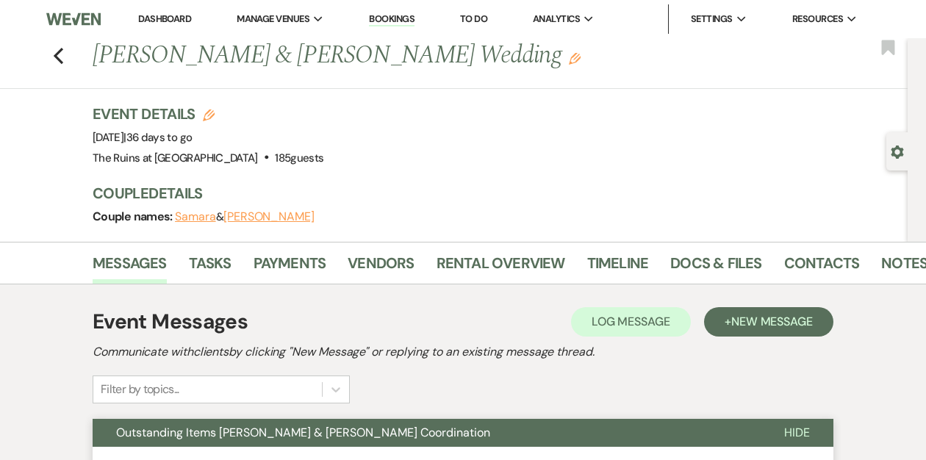
click at [184, 17] on link "Dashboard" at bounding box center [164, 18] width 53 height 12
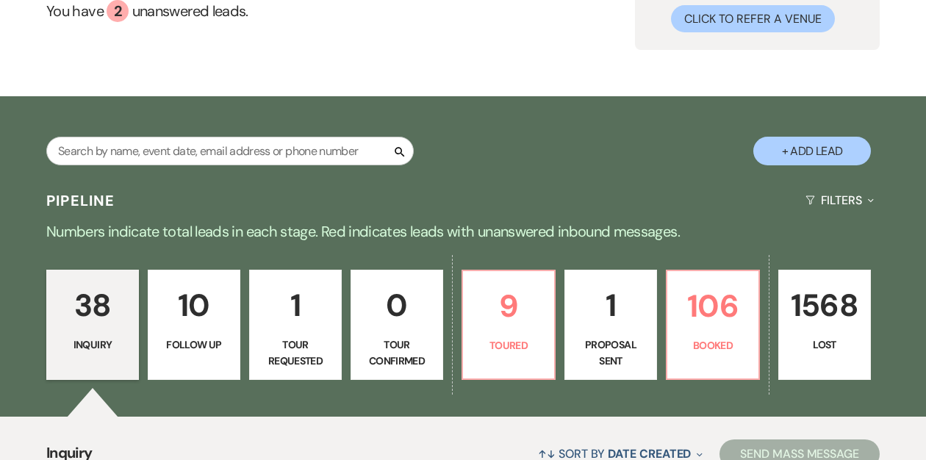
scroll to position [151, 0]
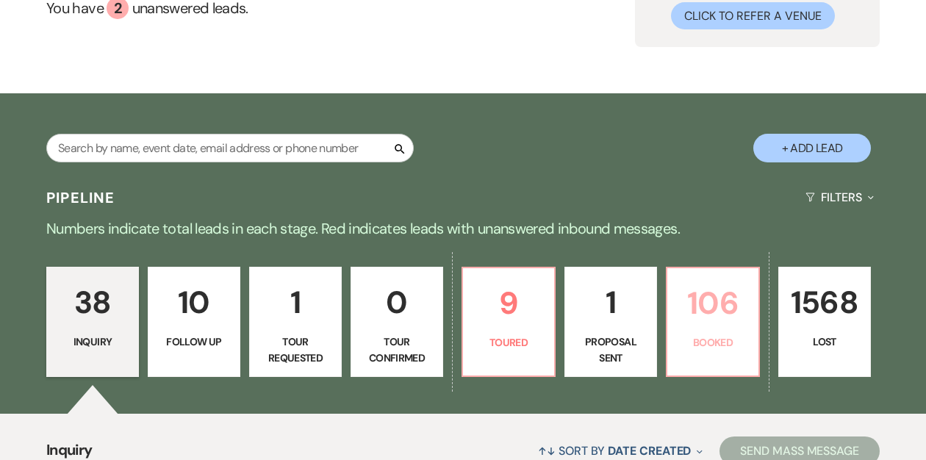
click at [718, 340] on p "Booked" at bounding box center [712, 342] width 73 height 16
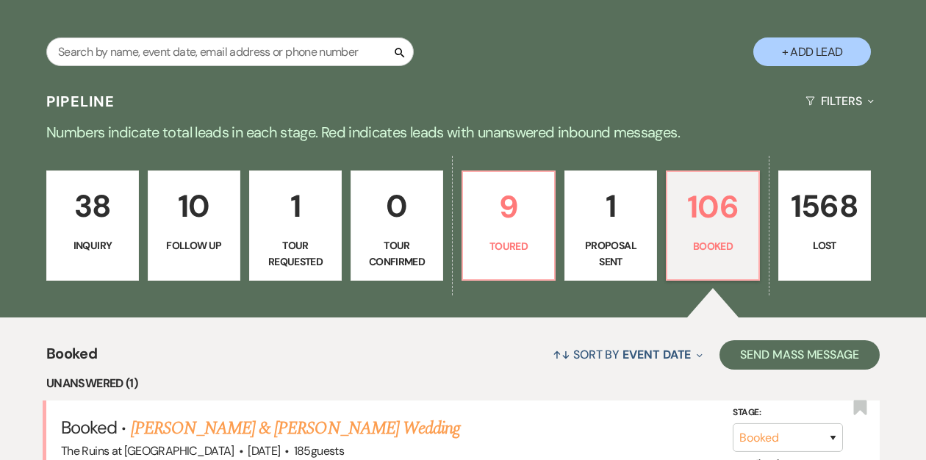
scroll to position [340, 0]
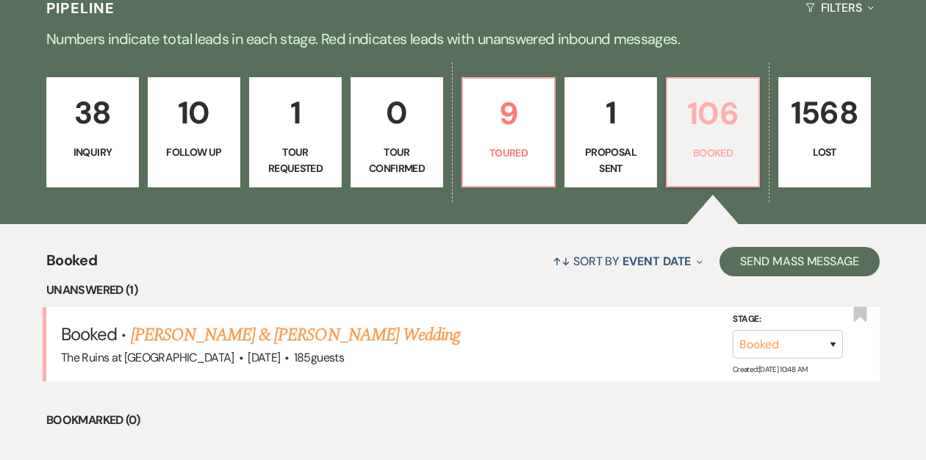
click at [725, 154] on p "Booked" at bounding box center [712, 153] width 73 height 16
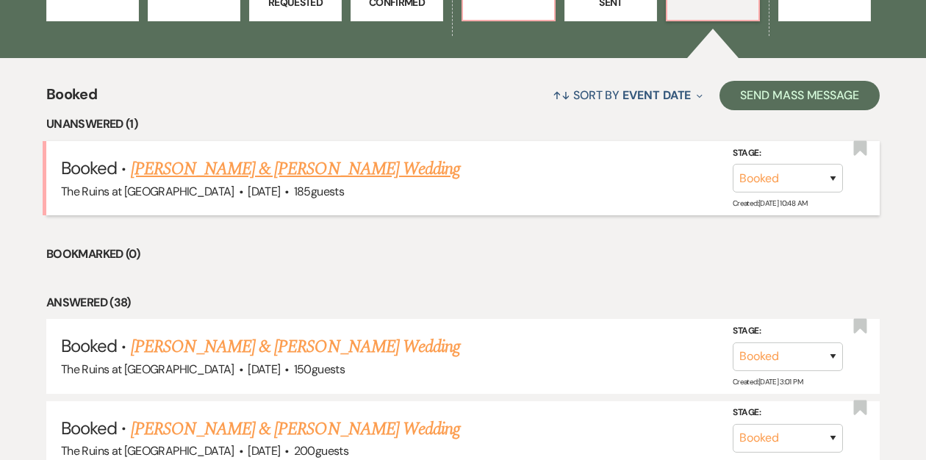
scroll to position [517, 0]
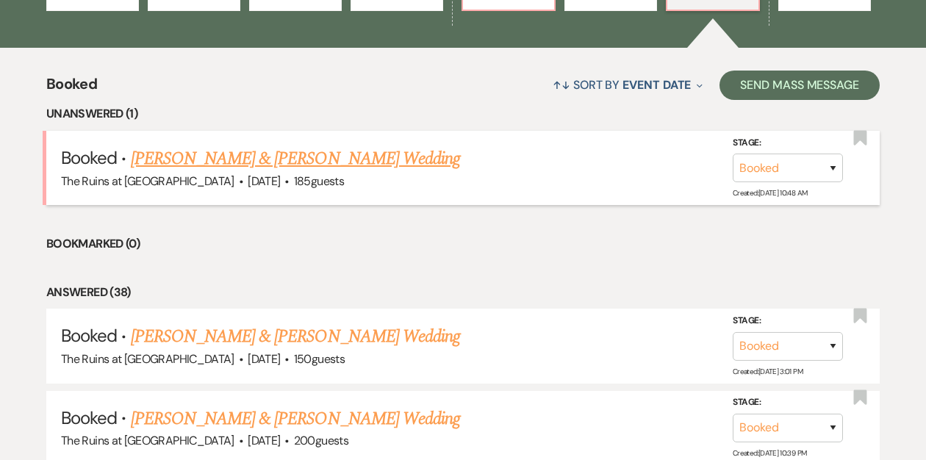
click at [356, 158] on link "[PERSON_NAME] & [PERSON_NAME] Wedding" at bounding box center [295, 159] width 329 height 26
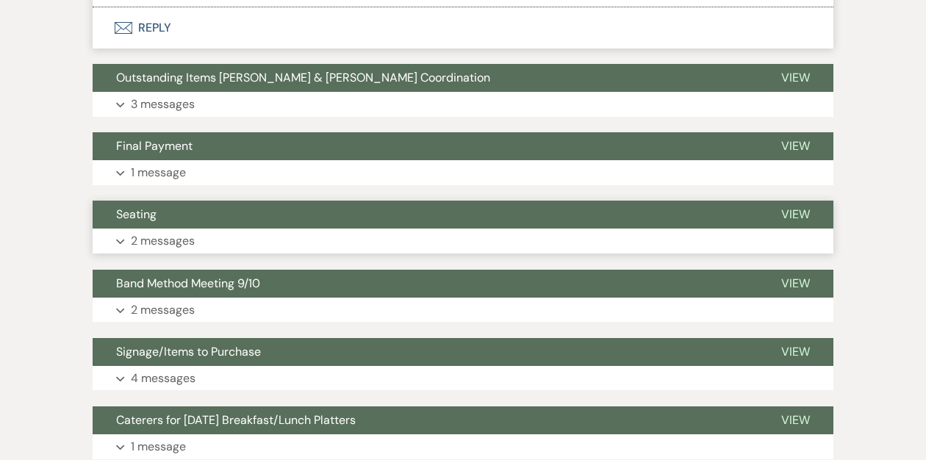
scroll to position [2860, 0]
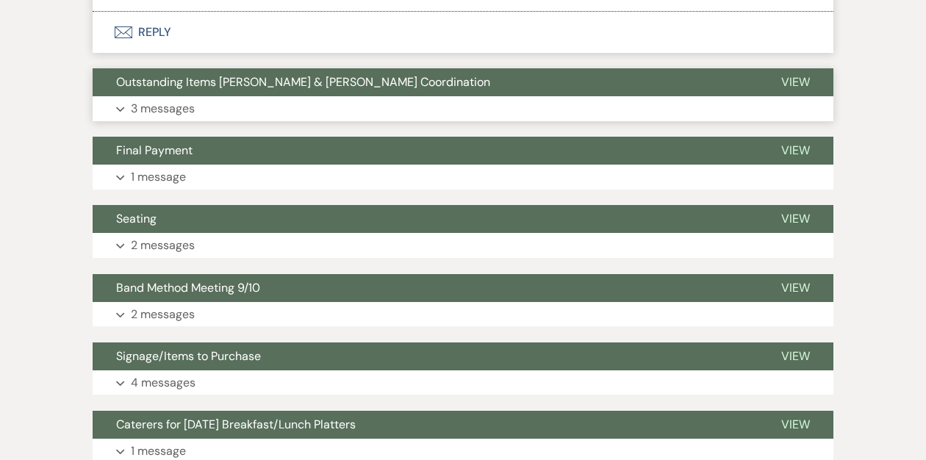
click at [356, 74] on span "Outstanding Items [PERSON_NAME] & [PERSON_NAME] Coordination" at bounding box center [303, 81] width 374 height 15
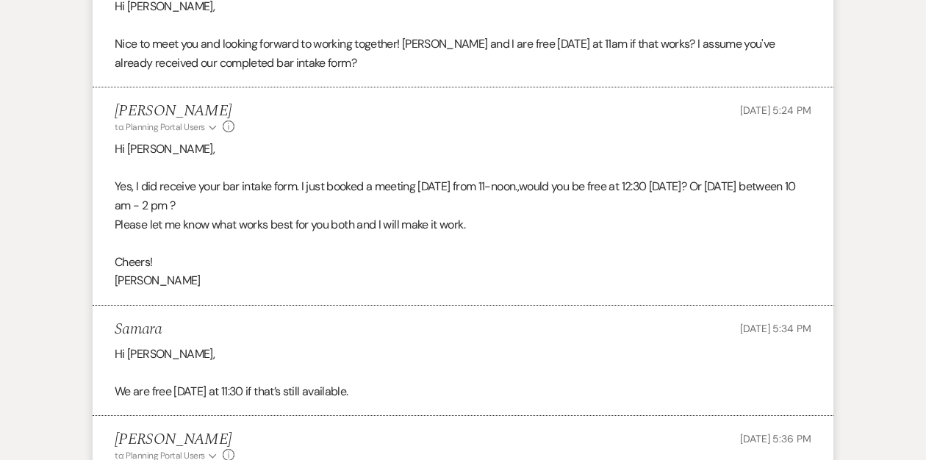
scroll to position [678, 0]
